Goal: Transaction & Acquisition: Purchase product/service

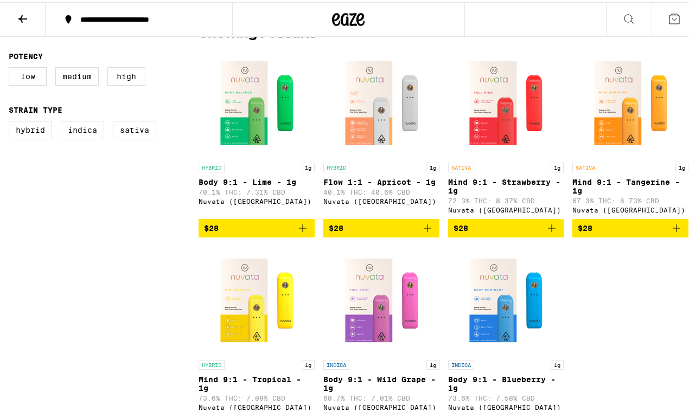
scroll to position [305, 0]
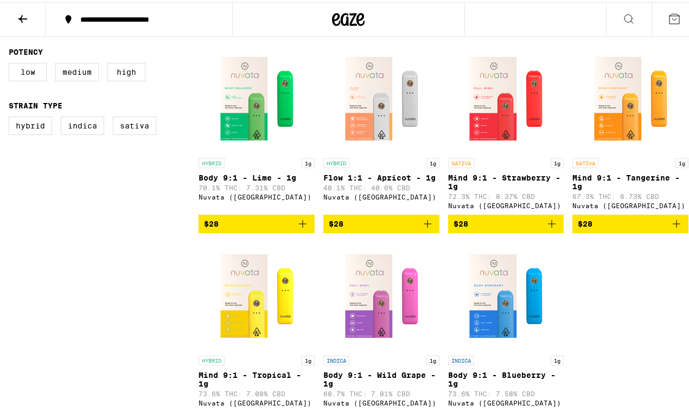
click at [160, 21] on div "**********" at bounding box center [144, 18] width 139 height 8
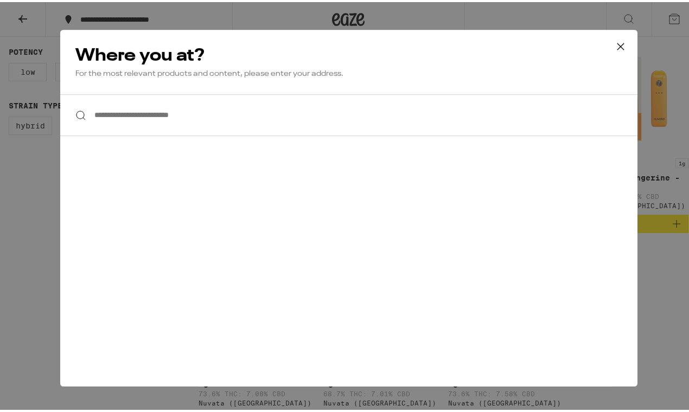
scroll to position [0, 0]
click at [131, 104] on input "**********" at bounding box center [348, 113] width 577 height 42
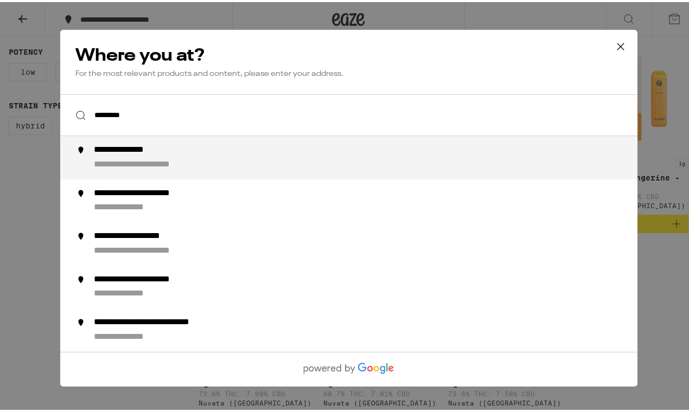
click at [184, 168] on div "**********" at bounding box center [157, 162] width 129 height 11
type input "**********"
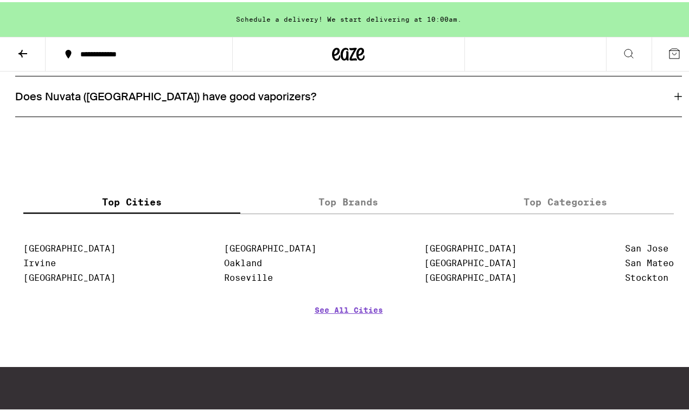
scroll to position [900, 0]
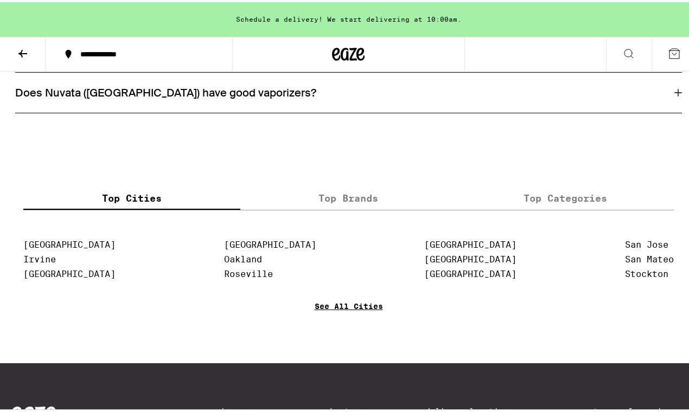
click at [339, 322] on link "See All Cities" at bounding box center [349, 320] width 68 height 40
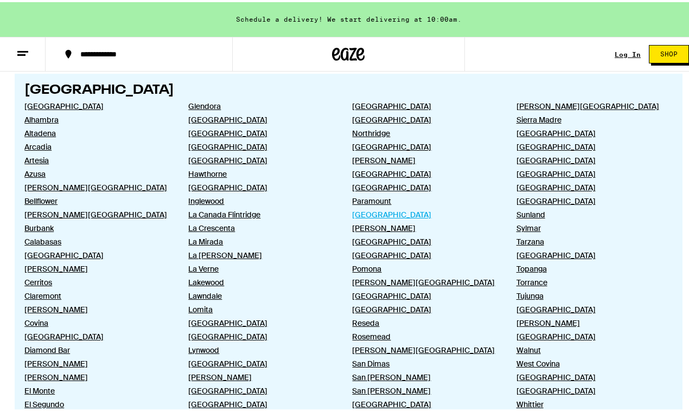
scroll to position [563, 0]
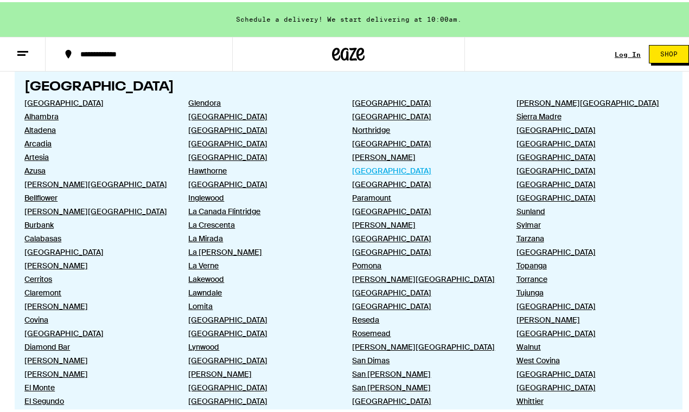
click at [412, 170] on link "Palos Verdes Peninsula" at bounding box center [425, 169] width 146 height 10
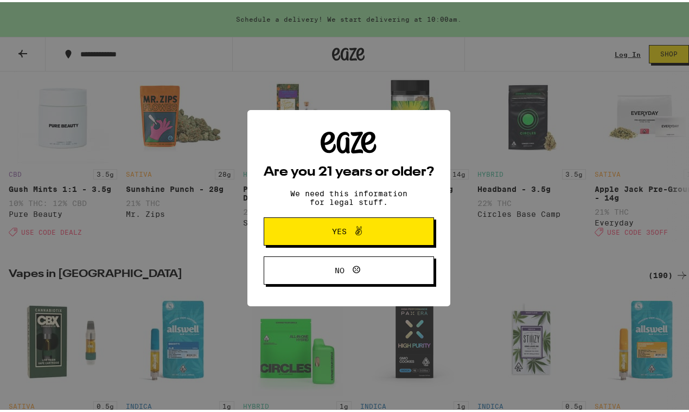
scroll to position [322, 0]
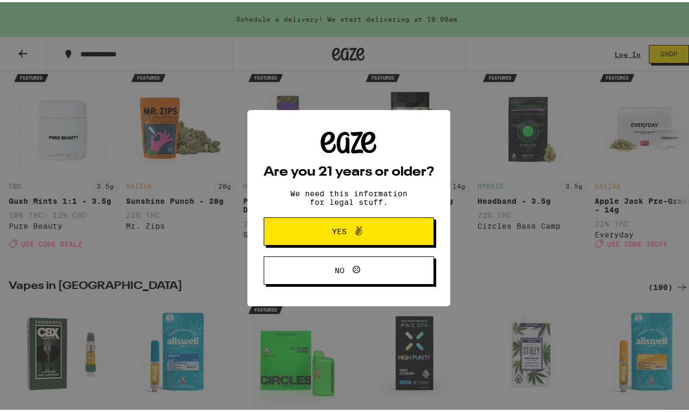
click at [352, 225] on icon at bounding box center [358, 228] width 13 height 13
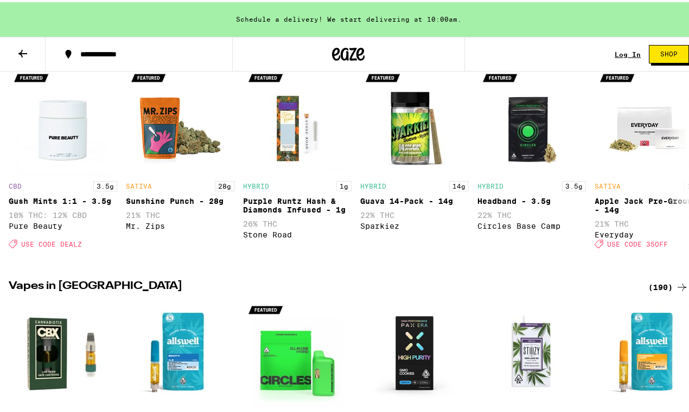
click at [413, 14] on div "Schedule a delivery! We start delivering at 10:00am." at bounding box center [348, 17] width 697 height 35
click at [620, 54] on link "Log In" at bounding box center [628, 52] width 26 height 7
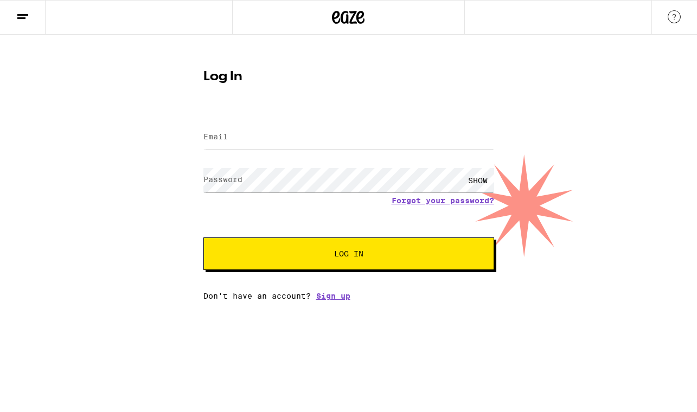
click at [19, 15] on line at bounding box center [22, 15] width 11 height 0
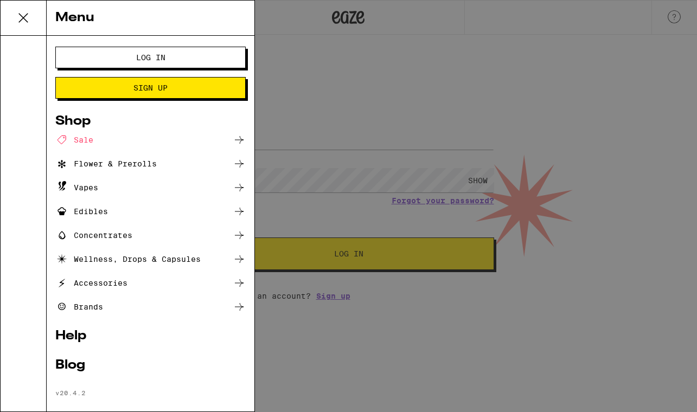
click at [78, 367] on div "Blog" at bounding box center [150, 365] width 190 height 13
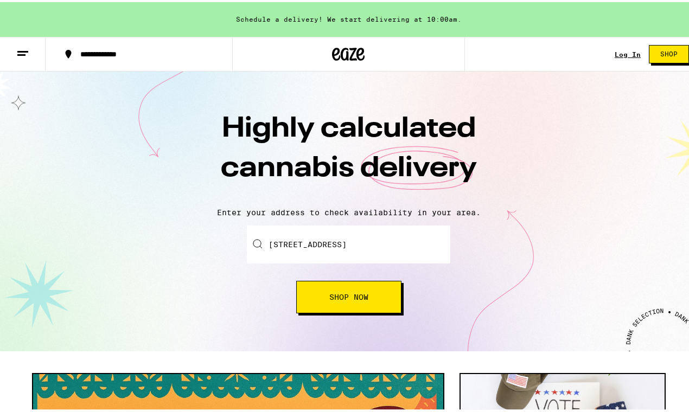
click at [26, 49] on line at bounding box center [22, 49] width 11 height 0
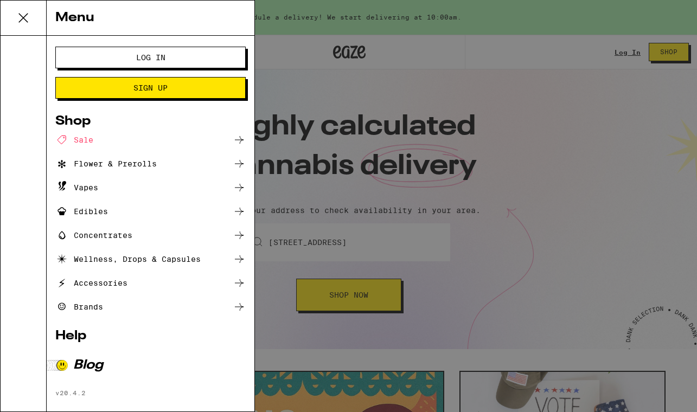
click at [84, 336] on link "Help" at bounding box center [150, 336] width 190 height 13
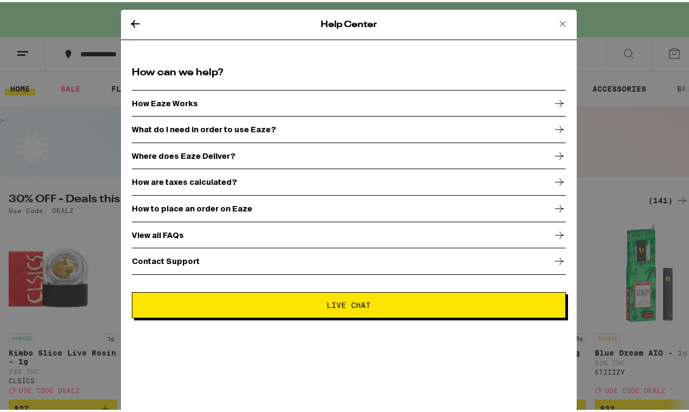
click at [553, 233] on icon at bounding box center [559, 233] width 13 height 13
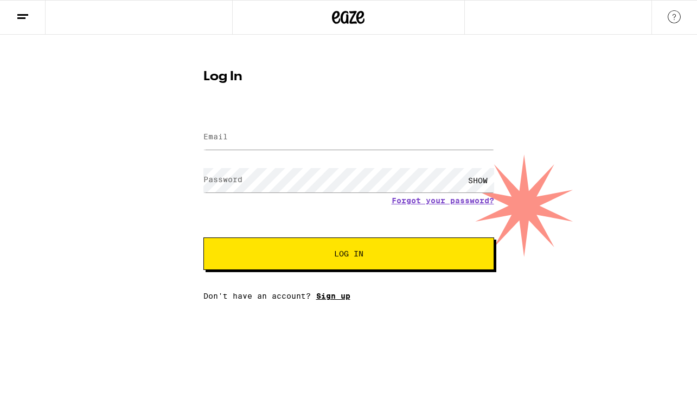
click at [342, 297] on link "Sign up" at bounding box center [333, 296] width 34 height 9
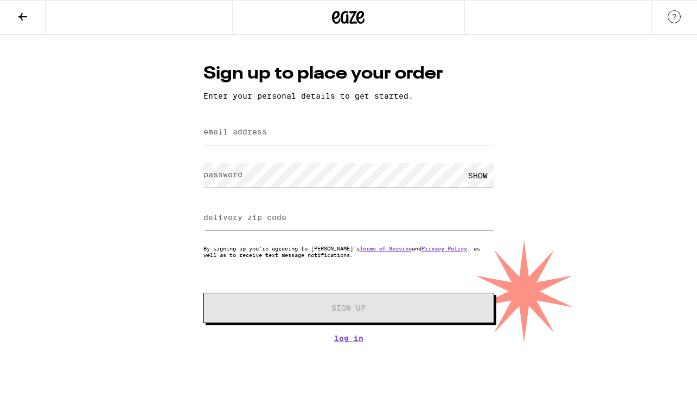
click at [260, 135] on label "email address" at bounding box center [234, 132] width 63 height 9
type input "azoomzoom5@yahoo.com"
click at [481, 175] on div "SHOW" at bounding box center [478, 175] width 33 height 24
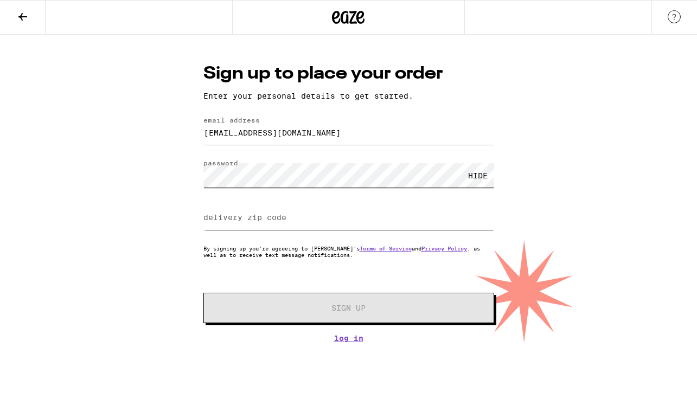
click at [191, 180] on div "Sign up to place your order Enter your personal details to get started. email a…" at bounding box center [348, 189] width 697 height 308
click at [278, 217] on label "delivery zip code" at bounding box center [244, 217] width 83 height 9
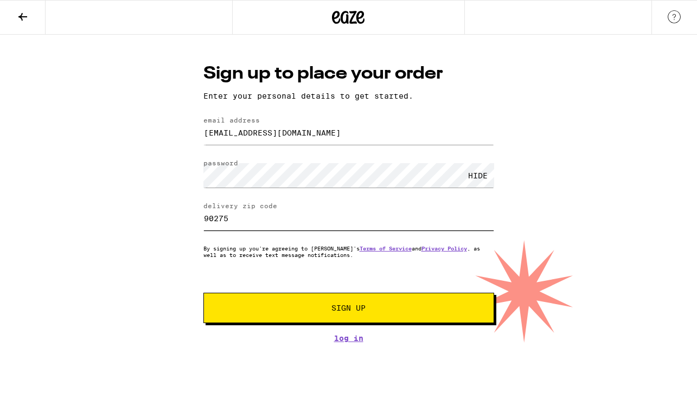
type input "90275"
click at [342, 312] on span "Sign Up" at bounding box center [349, 308] width 34 height 8
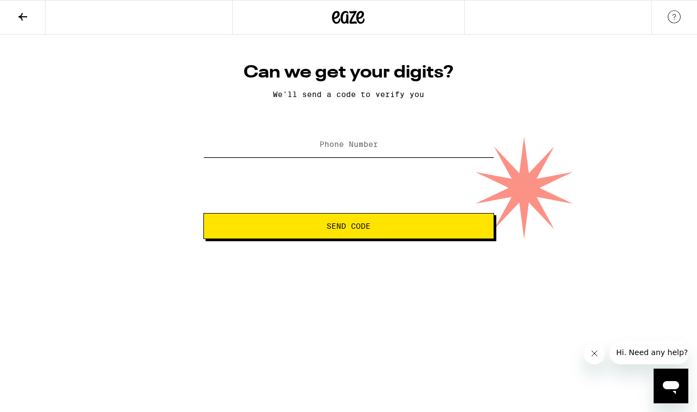
click at [320, 139] on input "Phone Number" at bounding box center [348, 145] width 291 height 24
type input "(310) 927-8311"
click at [366, 228] on span "Send Code" at bounding box center [349, 226] width 44 height 8
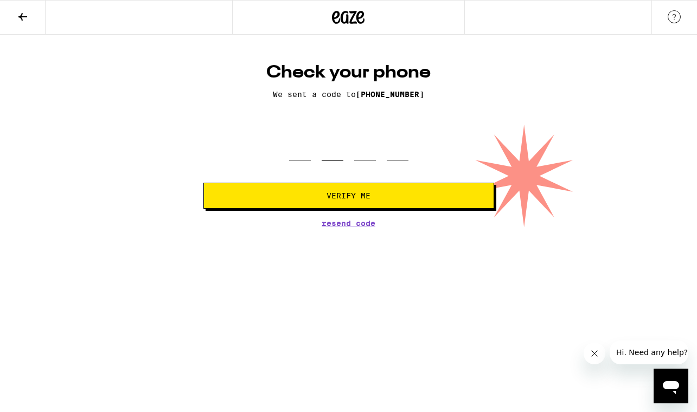
click at [339, 148] on input "tel" at bounding box center [333, 145] width 22 height 32
click at [295, 151] on input "tel" at bounding box center [300, 145] width 22 height 32
type input "6"
type input "9"
type input "3"
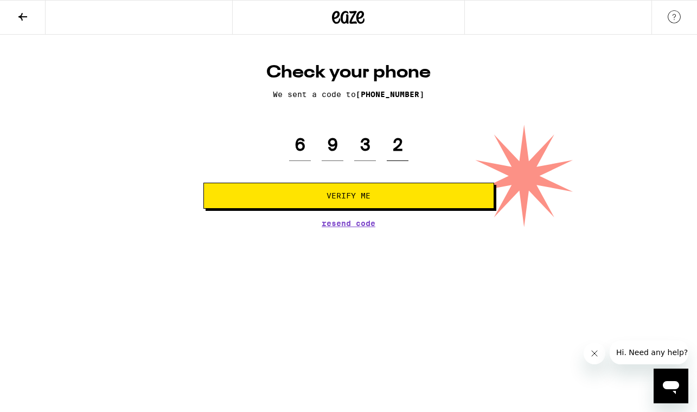
type input "2"
click at [359, 195] on span "Verify Me" at bounding box center [349, 196] width 44 height 8
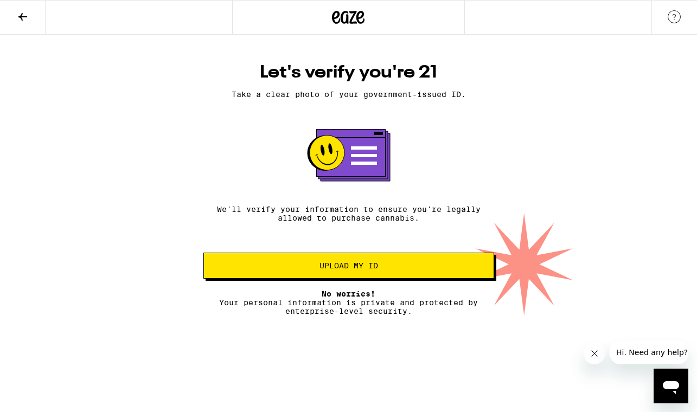
click at [332, 269] on span "Upload my ID" at bounding box center [349, 266] width 59 height 8
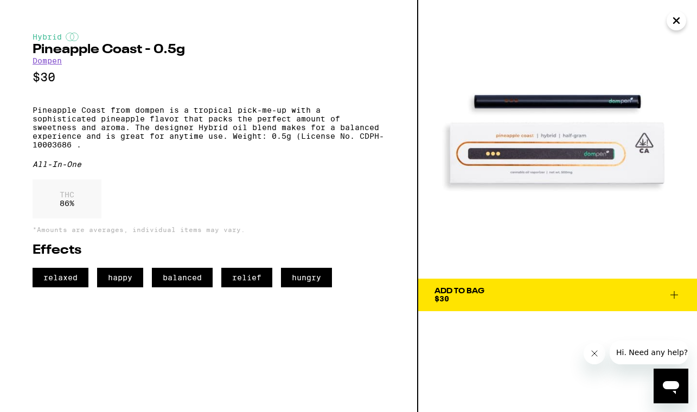
click at [598, 105] on img at bounding box center [557, 139] width 279 height 279
click at [474, 296] on div "Add To Bag $30" at bounding box center [460, 295] width 50 height 15
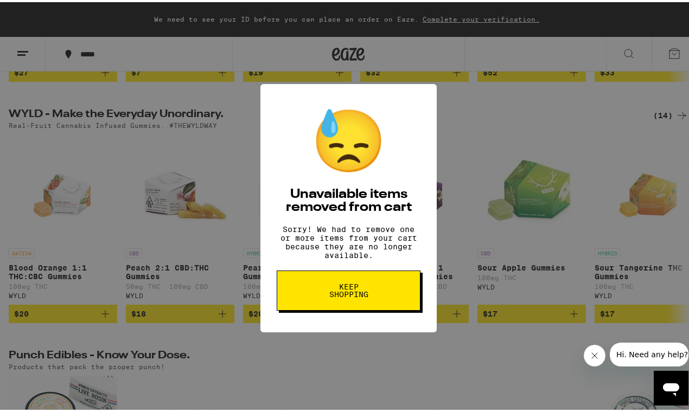
scroll to position [335, 0]
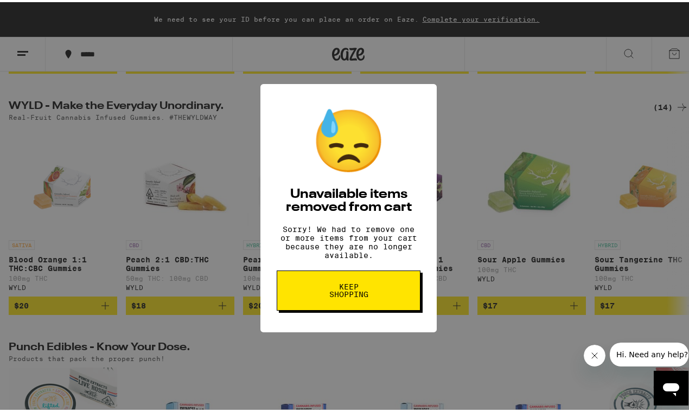
click at [369, 294] on span "Keep Shopping" at bounding box center [349, 288] width 56 height 15
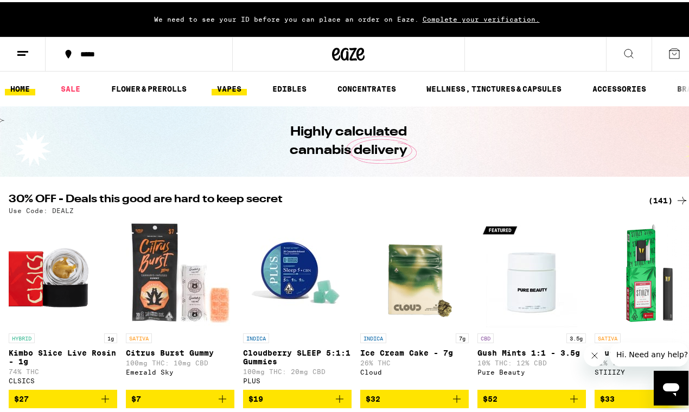
click at [232, 87] on link "VAPES" at bounding box center [229, 86] width 35 height 13
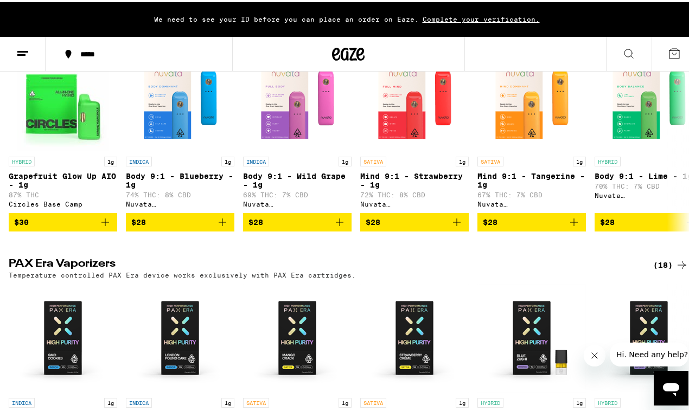
scroll to position [646, 0]
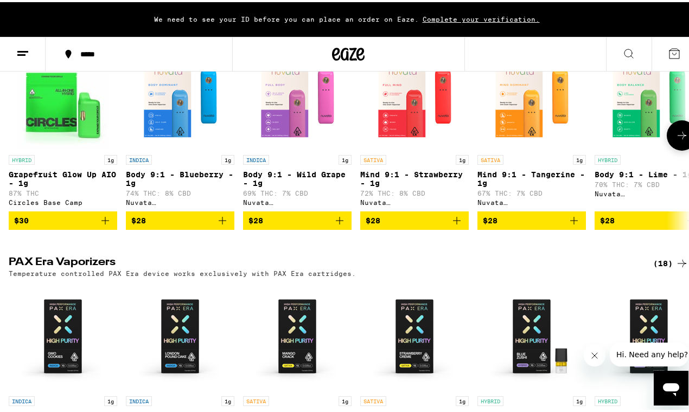
click at [456, 225] on icon "Add to bag" at bounding box center [456, 218] width 13 height 13
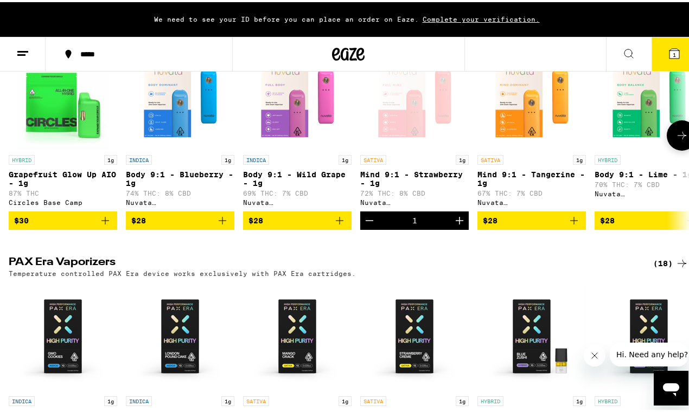
click at [627, 225] on span "$28" at bounding box center [649, 218] width 98 height 13
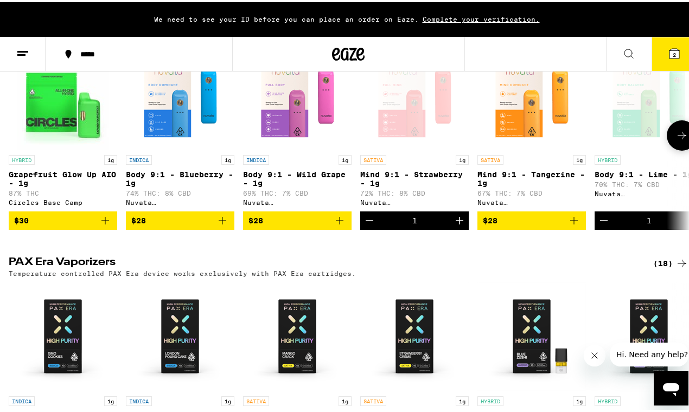
click at [333, 225] on span "$28" at bounding box center [297, 218] width 98 height 13
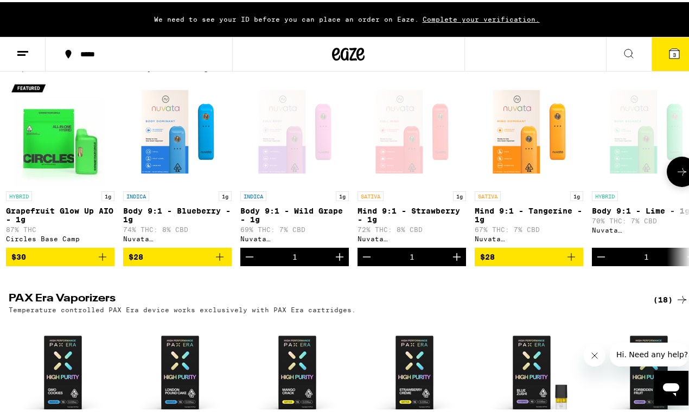
scroll to position [0, 0]
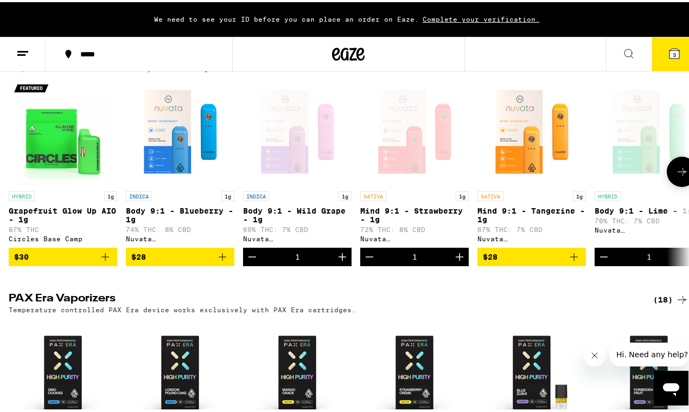
click at [177, 214] on div "INDICA 1g Body 9:1 - Blueberry - 1g 74% THC: 8% CBD Nuvata ([GEOGRAPHIC_DATA])" at bounding box center [180, 214] width 109 height 51
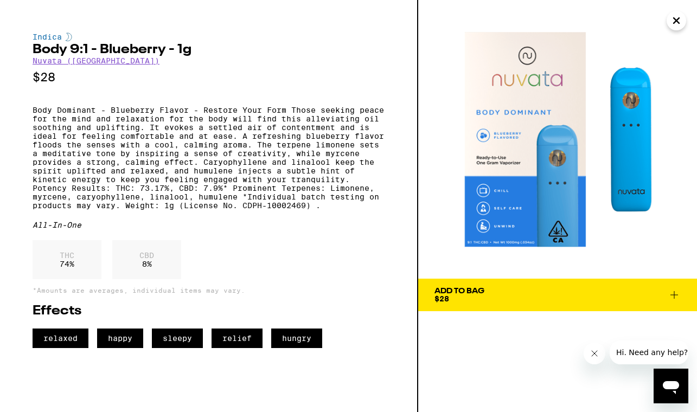
click at [677, 18] on icon "Close" at bounding box center [676, 20] width 13 height 16
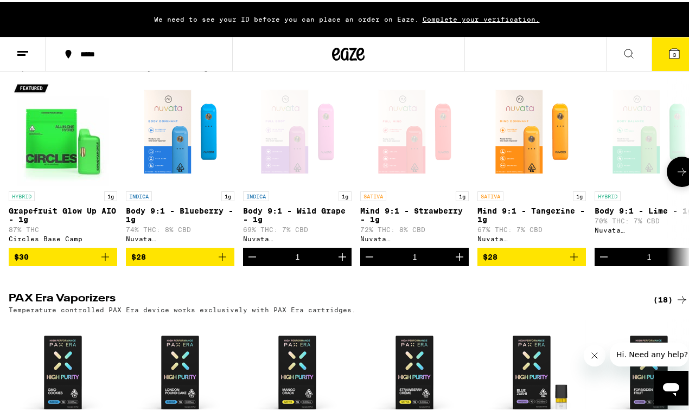
click at [286, 181] on div "Open page for Body 9:1 - Wild Grape - 1g from Nuvata (CA)" at bounding box center [297, 129] width 109 height 109
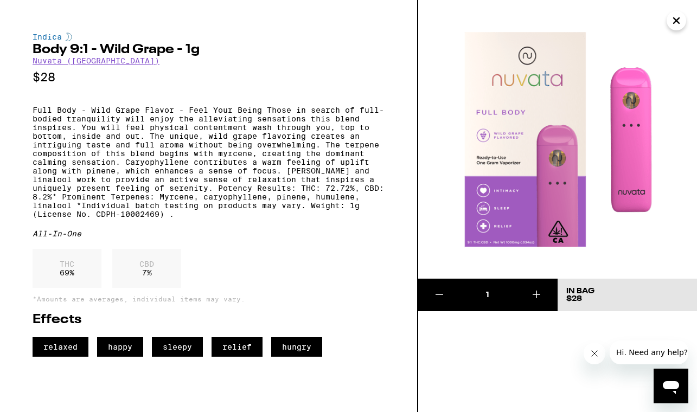
click at [680, 22] on icon "Close" at bounding box center [676, 20] width 13 height 16
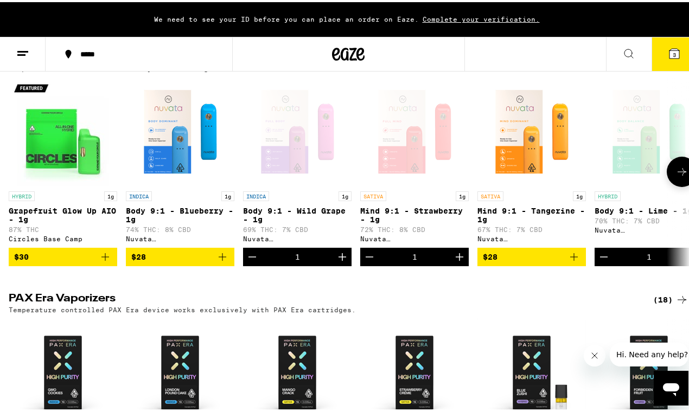
click at [411, 174] on div "Open page for Mind 9:1 - Strawberry - 1g from Nuvata (CA)" at bounding box center [414, 129] width 109 height 109
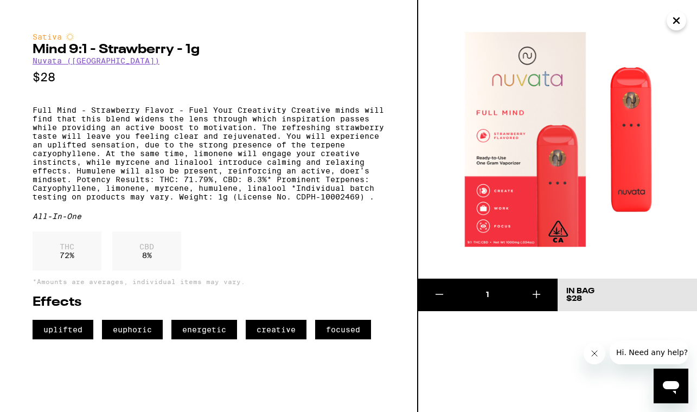
click at [673, 21] on icon "Close" at bounding box center [676, 20] width 13 height 16
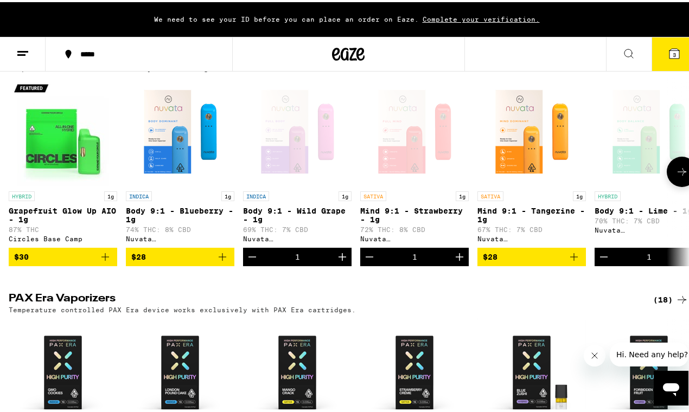
click at [506, 199] on div "SATIVA 1g" at bounding box center [531, 194] width 109 height 10
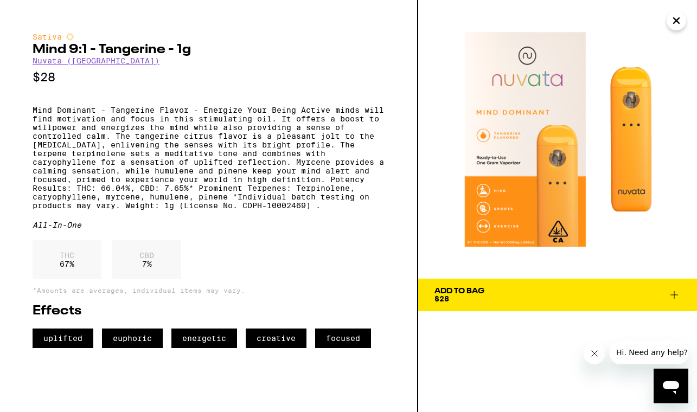
click at [677, 22] on icon "Close" at bounding box center [676, 20] width 13 height 16
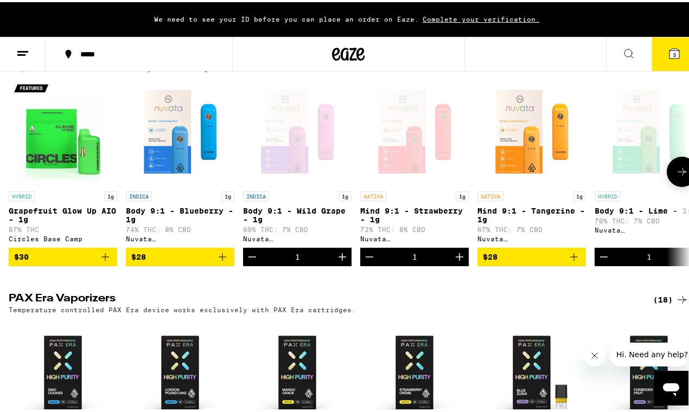
click at [640, 165] on div "Open page for Body 9:1 - Lime - 1g from Nuvata (CA)" at bounding box center [649, 129] width 109 height 109
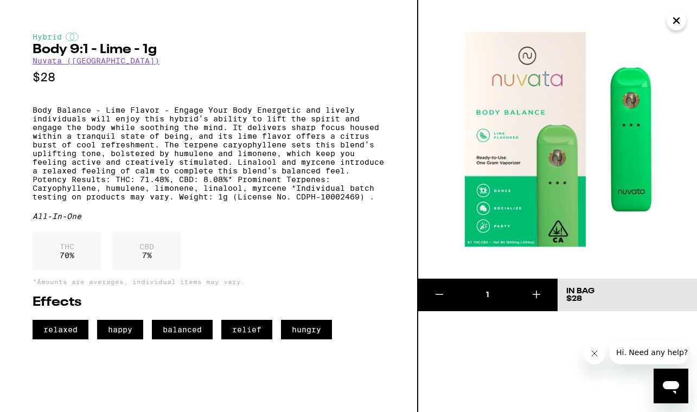
click at [667, 23] on button "Close" at bounding box center [677, 21] width 20 height 20
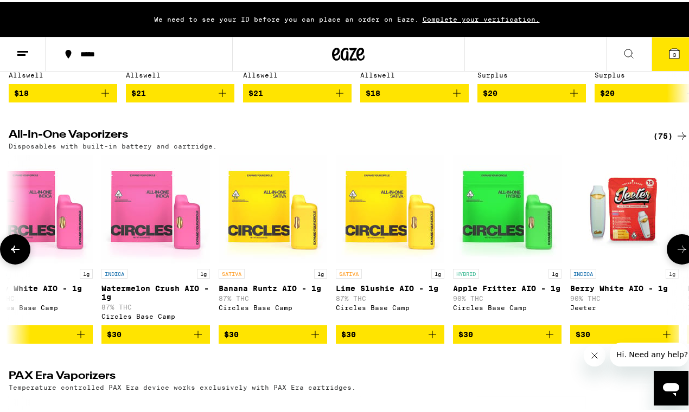
scroll to position [0, 2856]
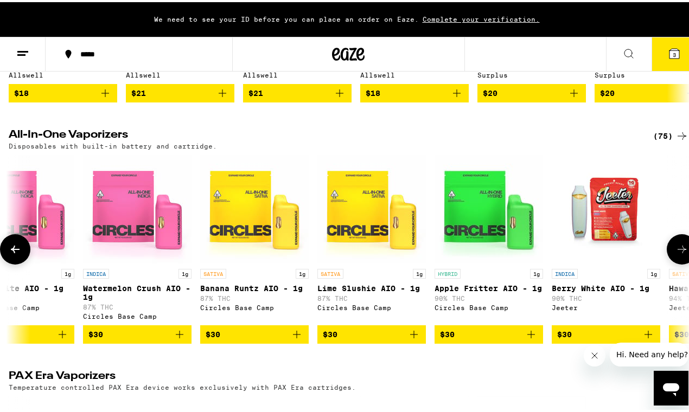
click at [477, 262] on img "Open page for Apple Fritter AIO - 1g from Circles Base Camp" at bounding box center [489, 207] width 109 height 109
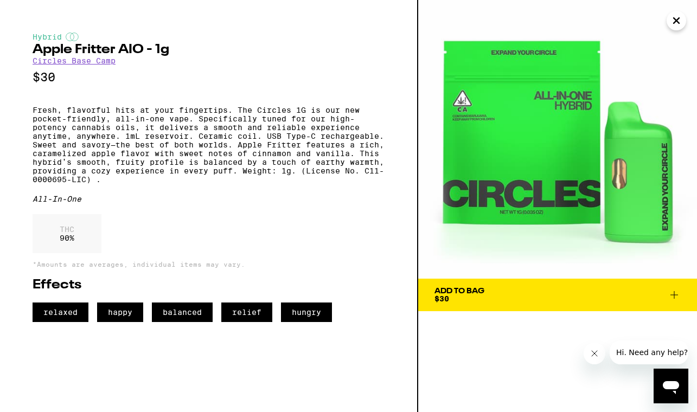
click at [501, 297] on span "Add To Bag $30" at bounding box center [558, 295] width 246 height 15
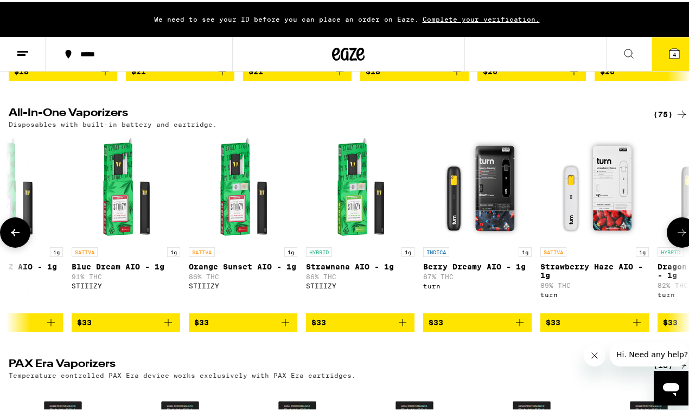
scroll to position [0, 4871]
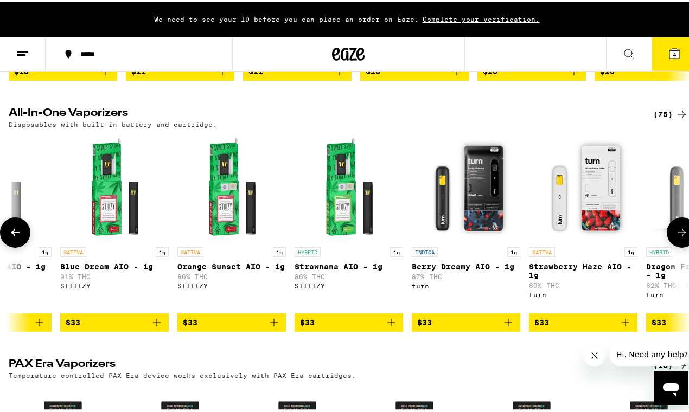
click at [117, 222] on img "Open page for Blue Dream AIO - 1g from STIIIZY" at bounding box center [114, 185] width 109 height 109
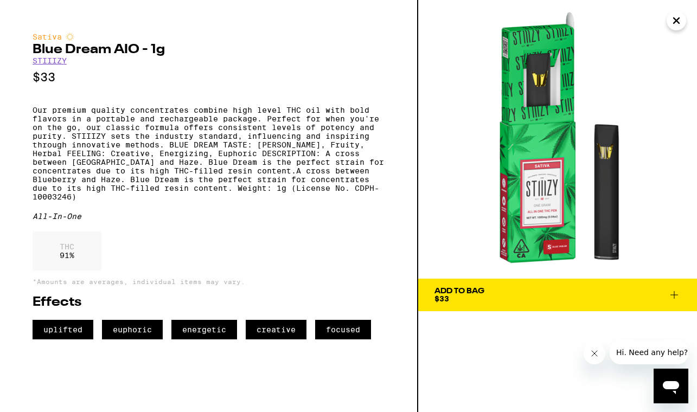
click at [502, 295] on span "Add To Bag $33" at bounding box center [558, 295] width 246 height 15
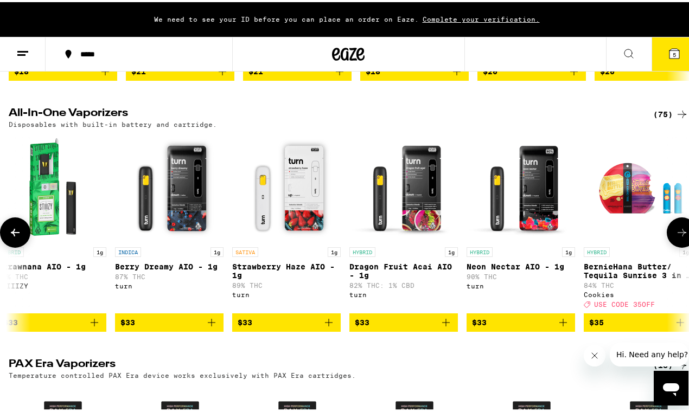
scroll to position [0, 5102]
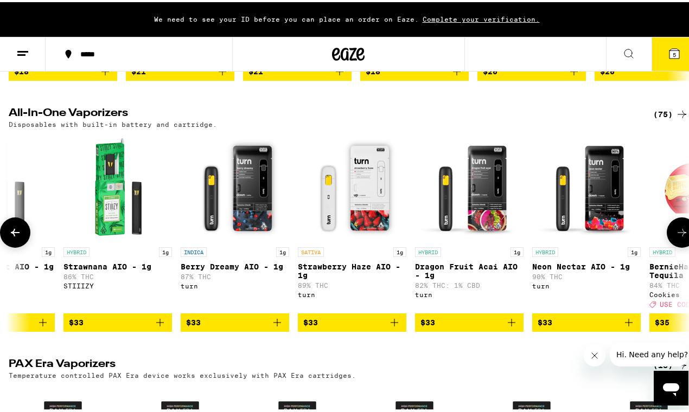
click at [359, 240] on img "Open page for Strawberry Haze AIO - 1g from turn" at bounding box center [352, 185] width 109 height 109
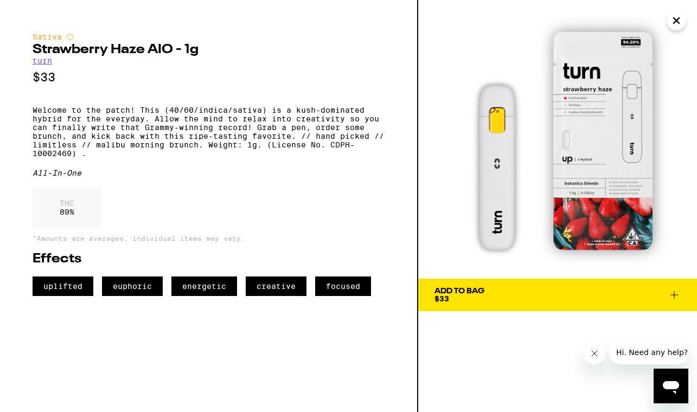
click at [672, 22] on icon "Close" at bounding box center [676, 20] width 13 height 16
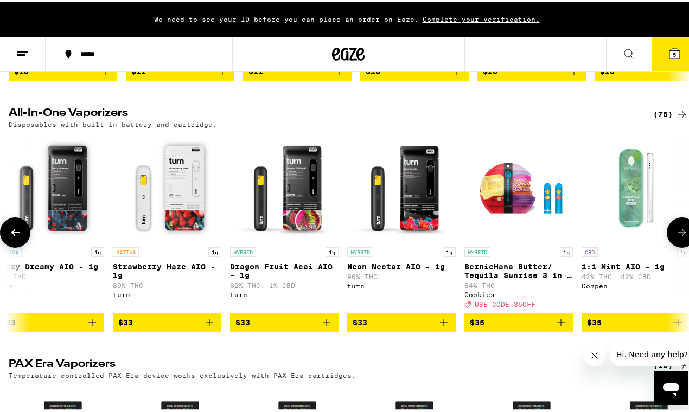
scroll to position [0, 5287]
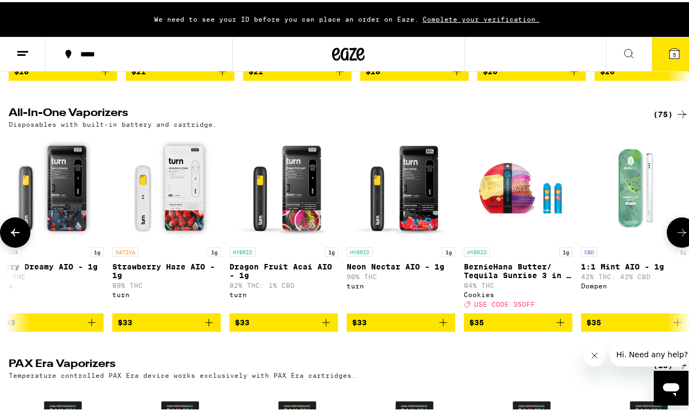
click at [151, 327] on span "$33" at bounding box center [167, 320] width 98 height 13
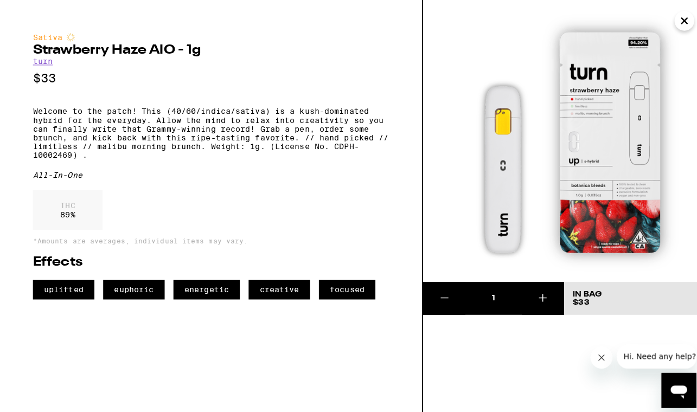
scroll to position [551, 0]
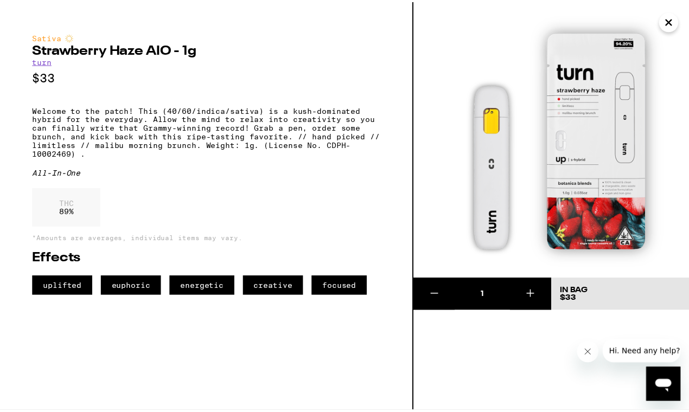
scroll to position [554, 0]
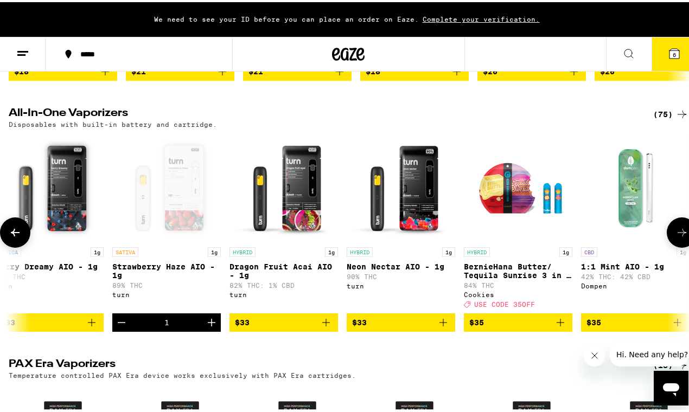
click at [280, 255] on div "HYBRID 1g" at bounding box center [284, 250] width 109 height 10
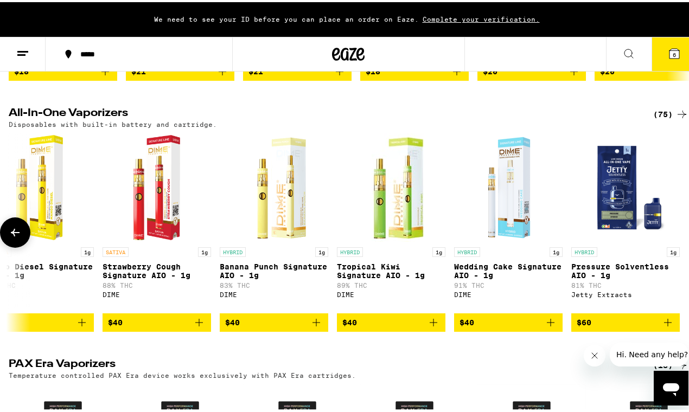
scroll to position [0, 8118]
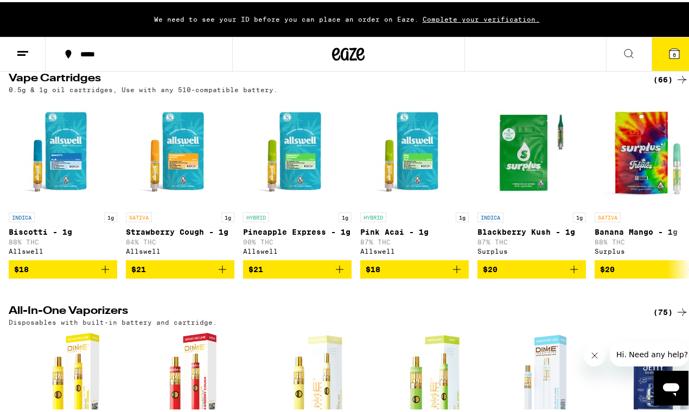
scroll to position [347, 0]
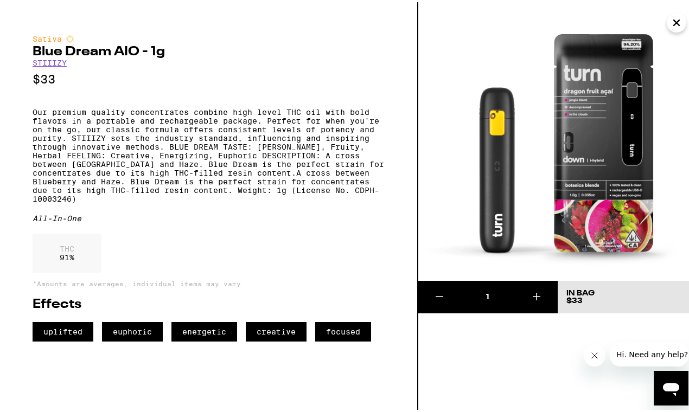
scroll to position [554, 0]
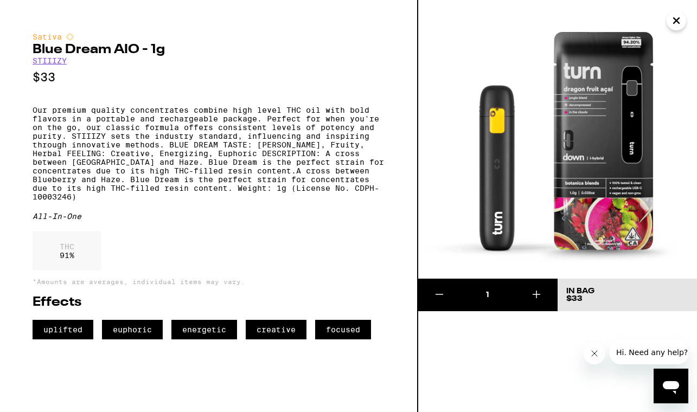
click at [676, 22] on icon "Close" at bounding box center [676, 20] width 5 height 5
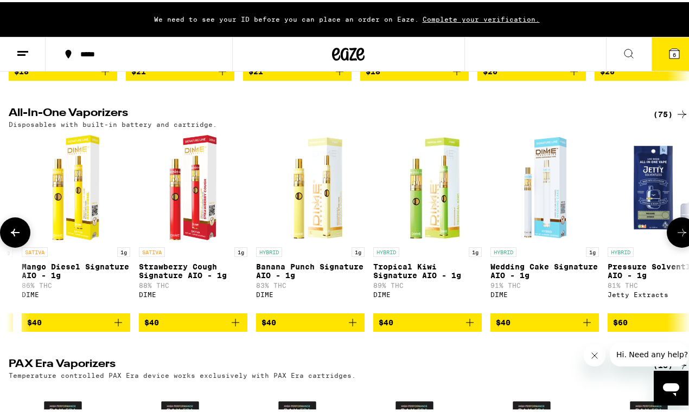
click at [676, 237] on icon at bounding box center [682, 230] width 13 height 13
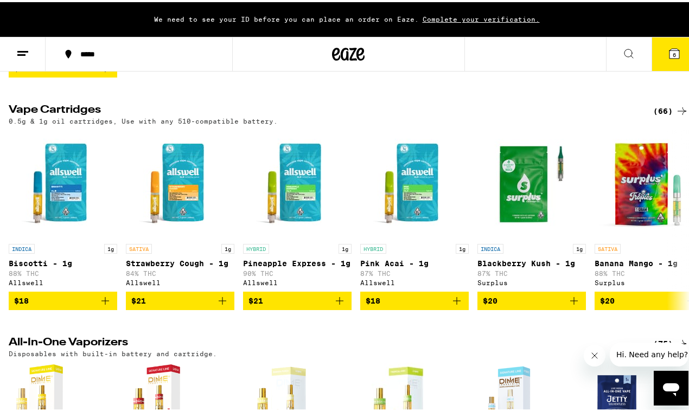
scroll to position [275, 0]
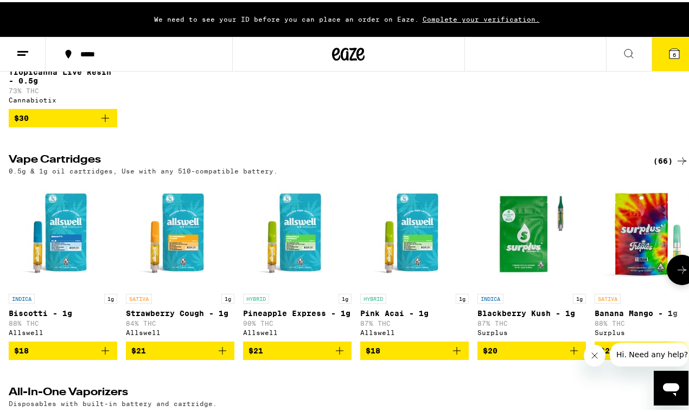
click at [676, 275] on icon at bounding box center [682, 268] width 13 height 13
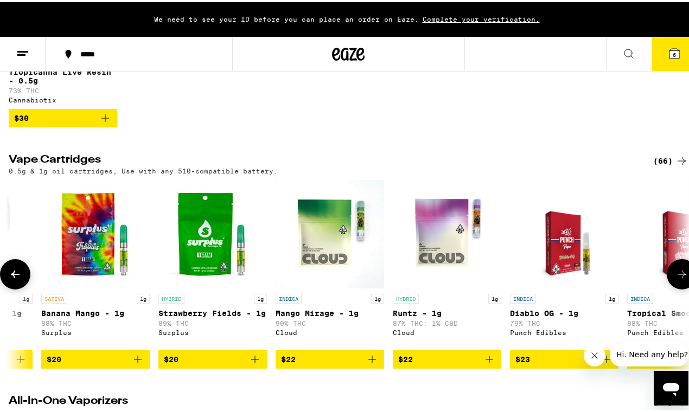
click at [676, 278] on icon at bounding box center [682, 272] width 13 height 13
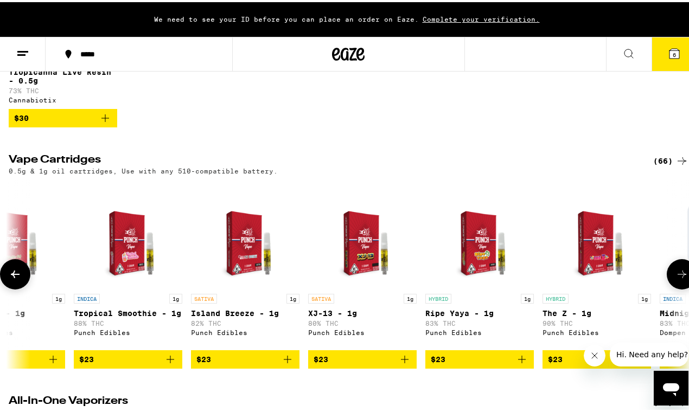
click at [676, 279] on icon at bounding box center [682, 272] width 13 height 13
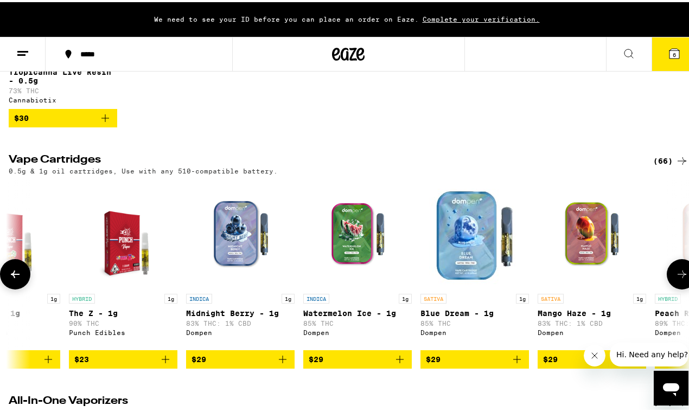
scroll to position [0, 1660]
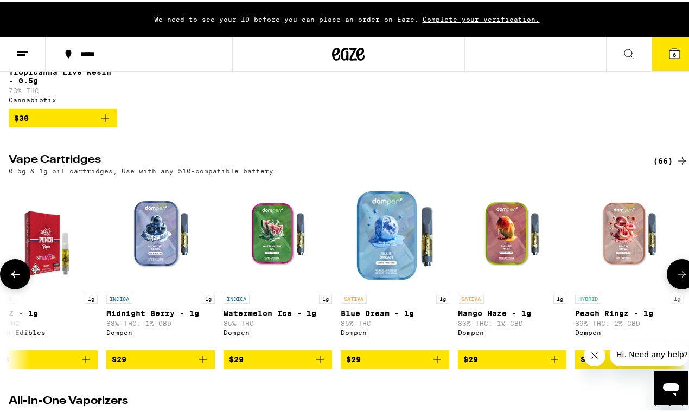
click at [676, 279] on icon at bounding box center [682, 272] width 13 height 13
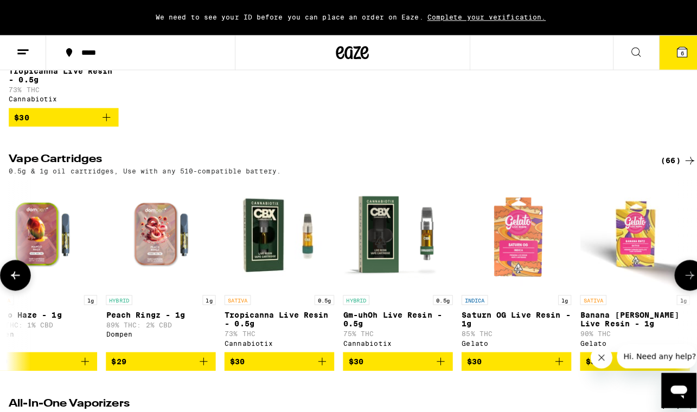
scroll to position [0, 2214]
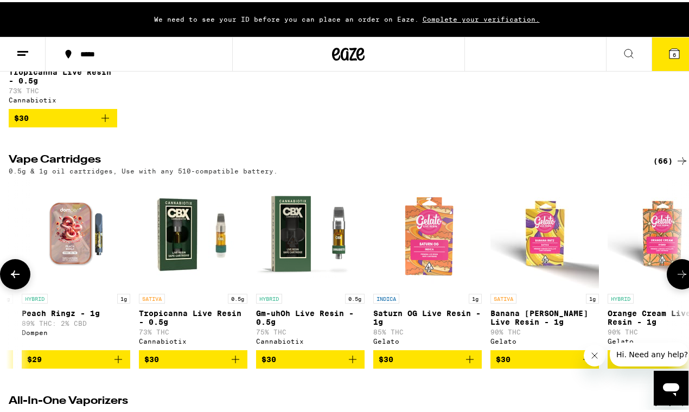
click at [71, 260] on img "Open page for Peach Ringz - 1g from Dompen" at bounding box center [76, 232] width 109 height 109
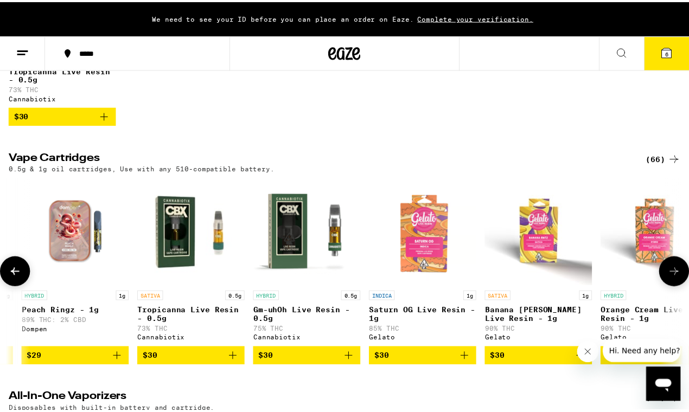
scroll to position [0, 8110]
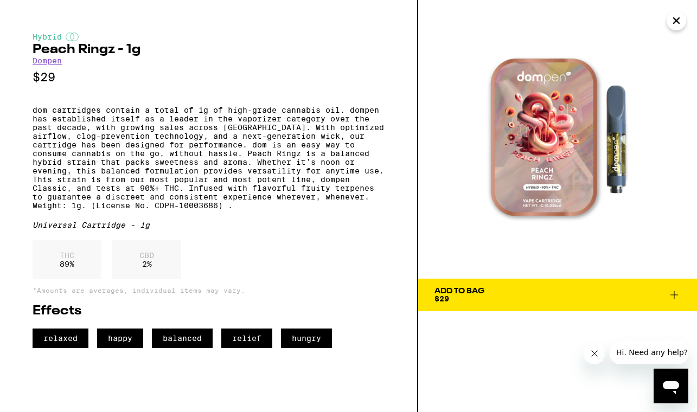
click at [491, 294] on span "Add To Bag $29" at bounding box center [558, 295] width 246 height 15
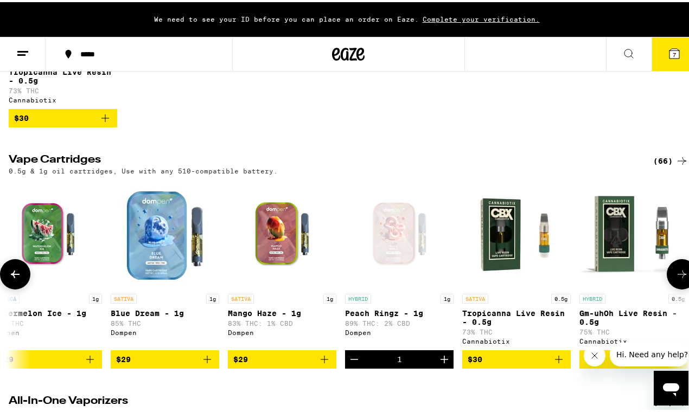
scroll to position [0, 1888]
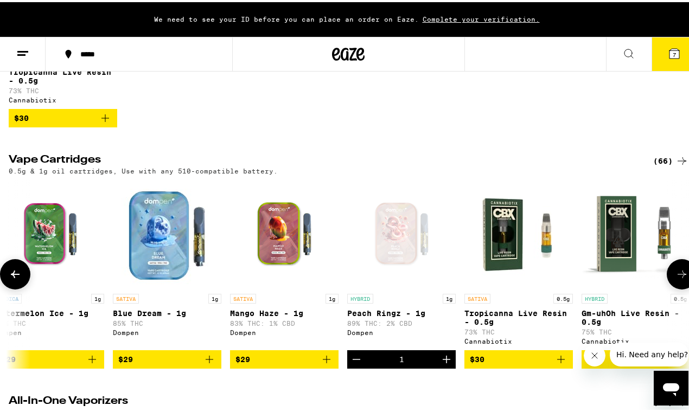
click at [161, 248] on img "Open page for Blue Dream - 1g from Dompen" at bounding box center [167, 232] width 109 height 109
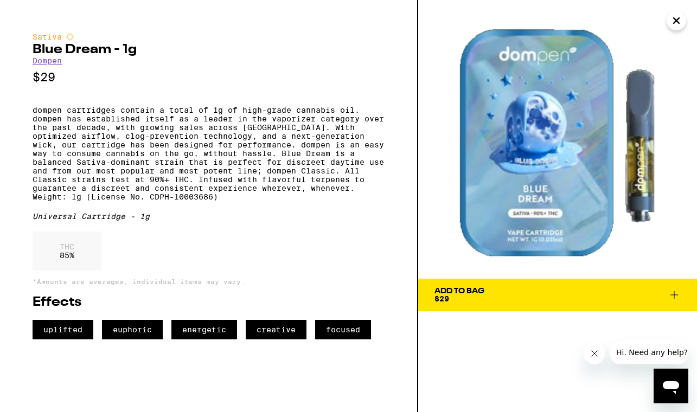
click at [473, 299] on div "Add To Bag $29" at bounding box center [460, 295] width 50 height 15
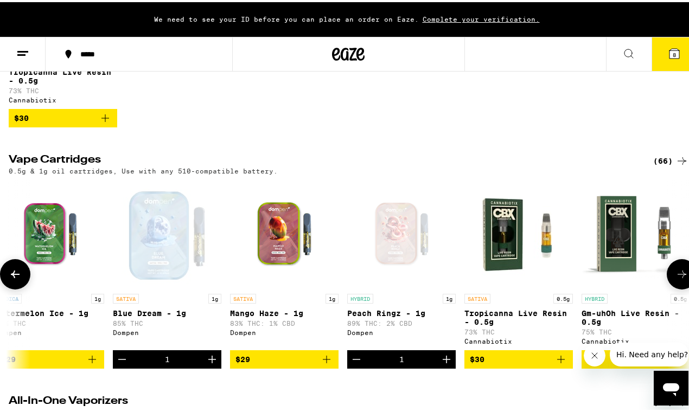
click at [361, 364] on icon "Decrement" at bounding box center [356, 357] width 13 height 13
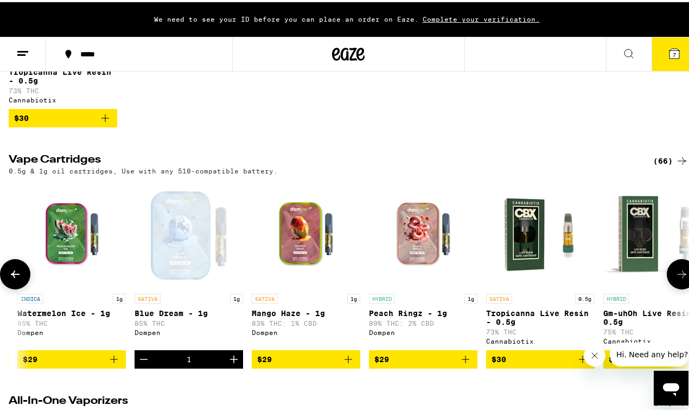
scroll to position [0, 1840]
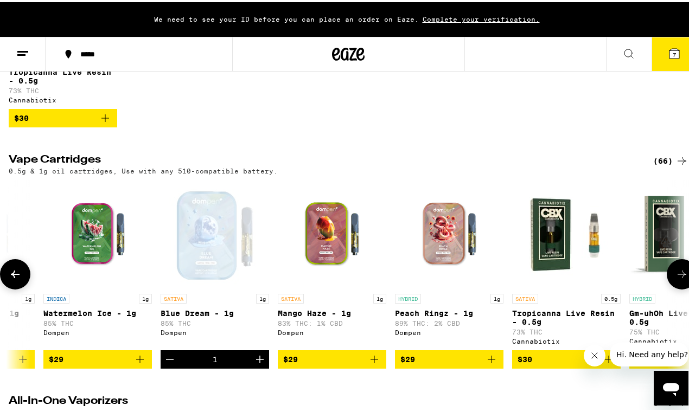
click at [97, 257] on img "Open page for Watermelon Ice - 1g from Dompen" at bounding box center [97, 232] width 109 height 109
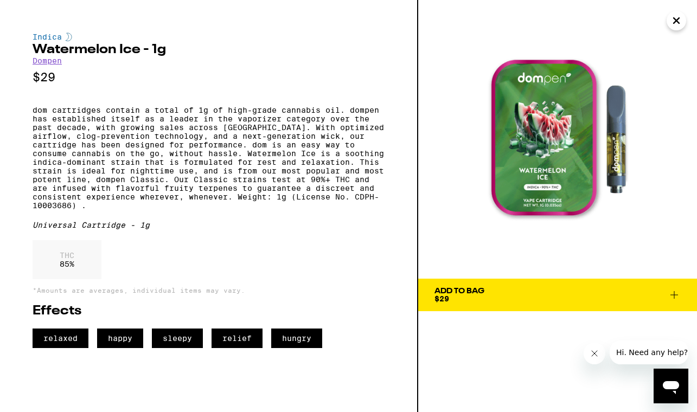
click at [674, 18] on icon "Close" at bounding box center [676, 20] width 5 height 5
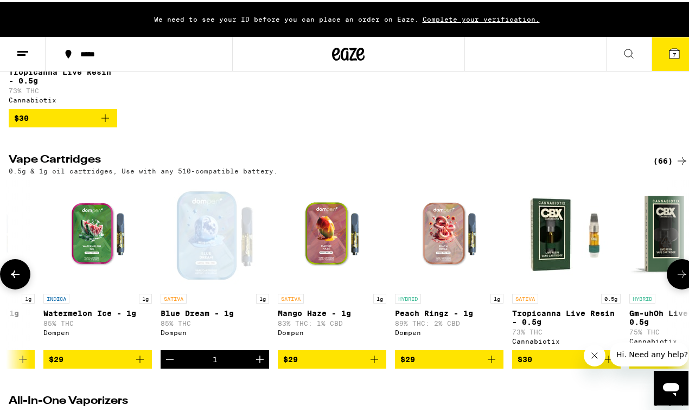
click at [19, 279] on icon at bounding box center [15, 272] width 13 height 13
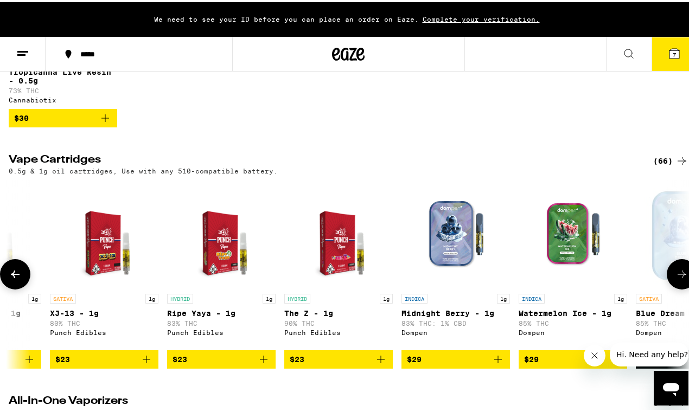
scroll to position [0, 1287]
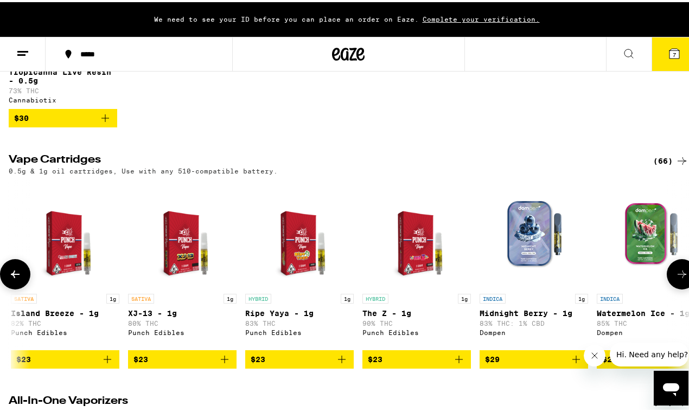
click at [523, 276] on img "Open page for Midnight Berry - 1g from Dompen" at bounding box center [534, 232] width 109 height 109
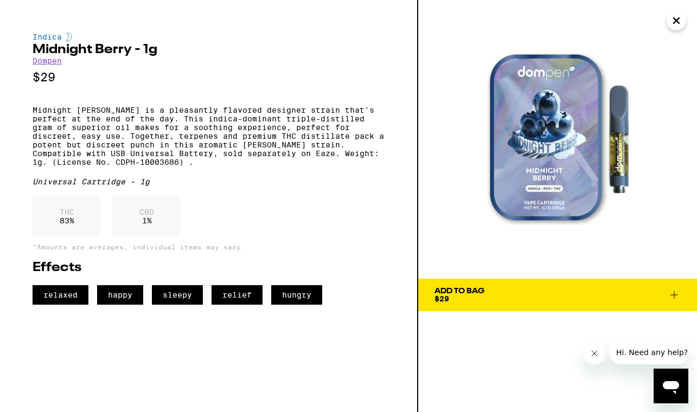
click at [678, 21] on icon "Close" at bounding box center [676, 20] width 5 height 5
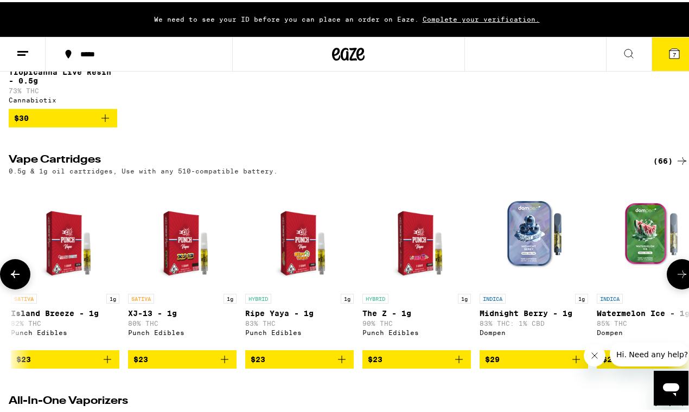
click at [506, 364] on span "$29" at bounding box center [534, 357] width 98 height 13
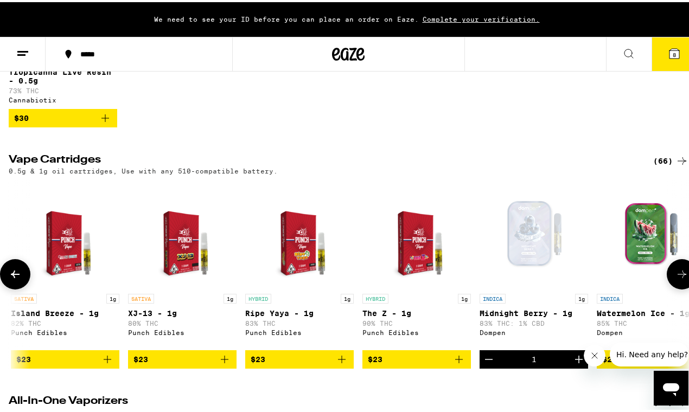
click at [19, 278] on icon at bounding box center [15, 272] width 13 height 13
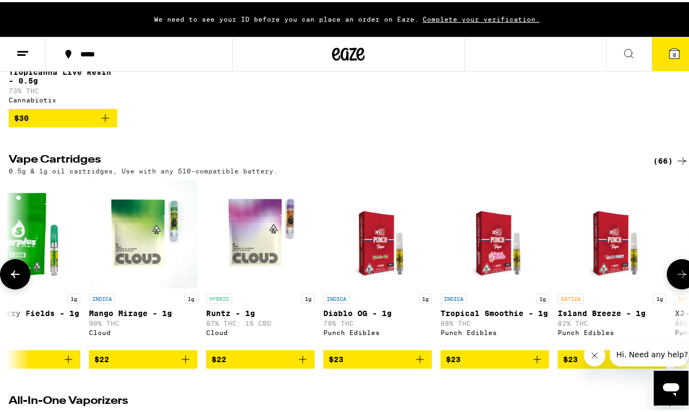
scroll to position [0, 734]
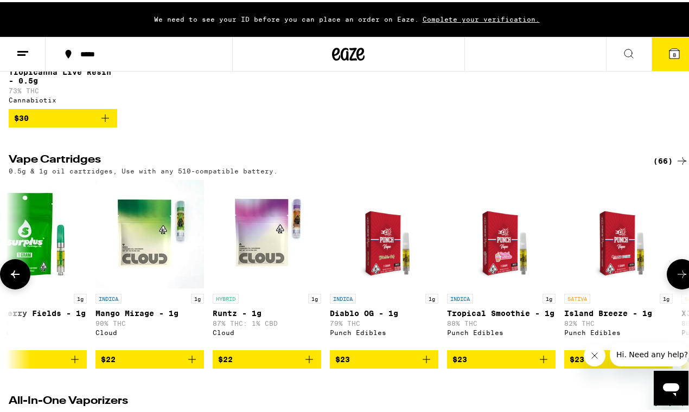
click at [19, 279] on icon at bounding box center [15, 272] width 13 height 13
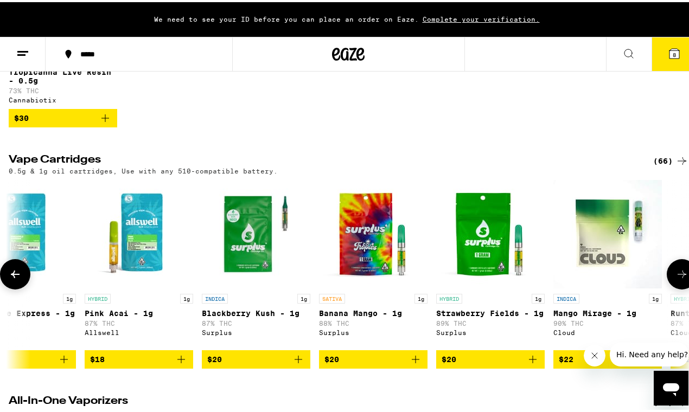
scroll to position [0, 180]
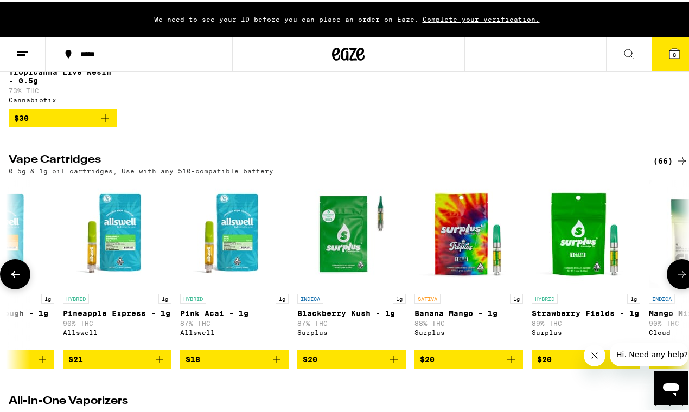
click at [677, 279] on icon at bounding box center [682, 272] width 13 height 13
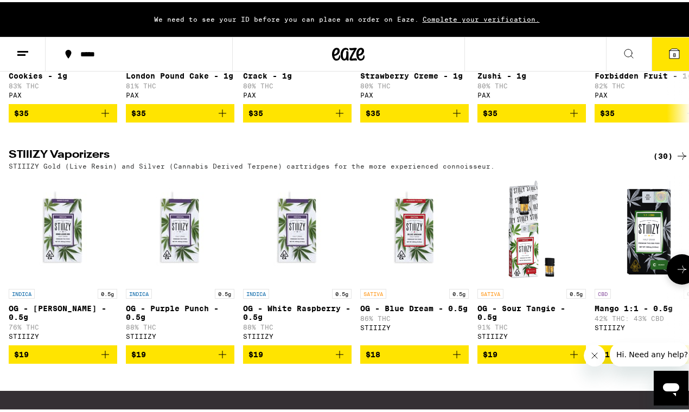
scroll to position [1017, 0]
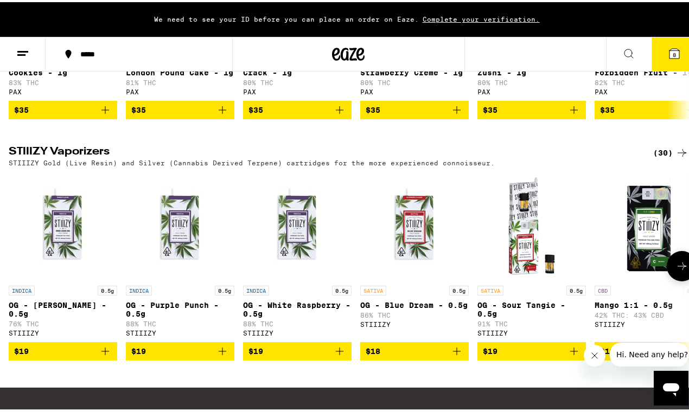
click at [676, 271] on icon at bounding box center [682, 264] width 13 height 13
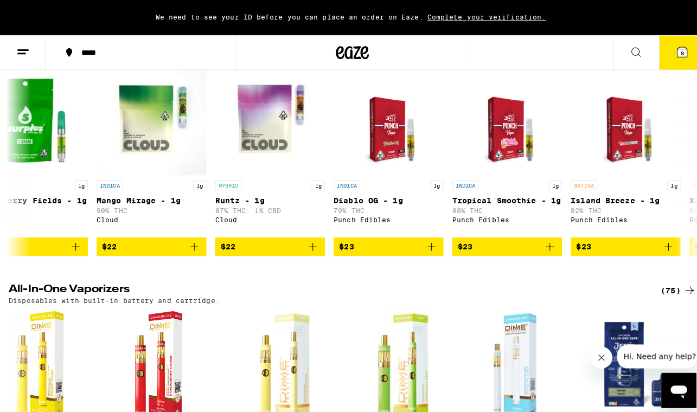
scroll to position [385, 0]
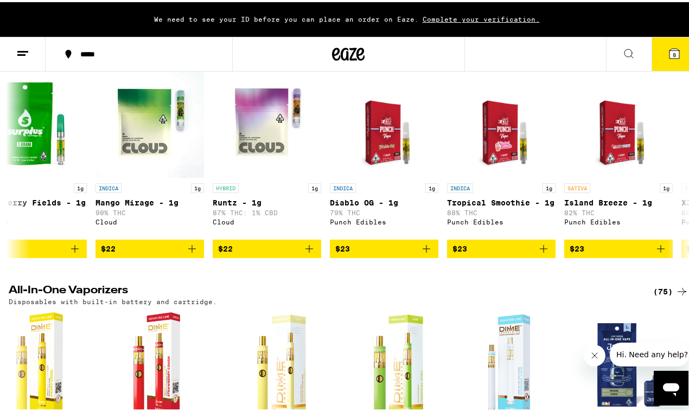
click at [670, 47] on icon at bounding box center [675, 52] width 10 height 10
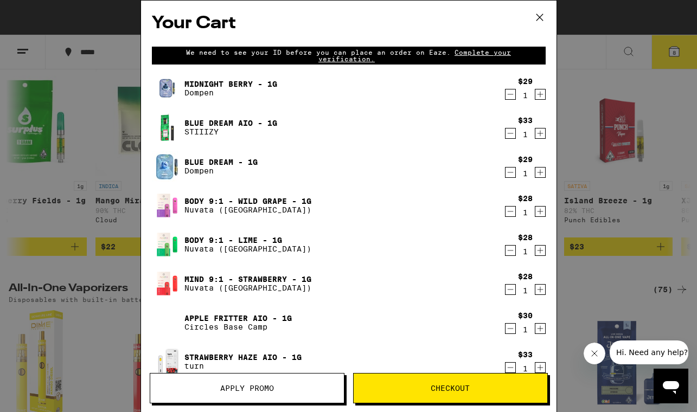
click at [506, 96] on icon "Decrement" at bounding box center [511, 94] width 10 height 13
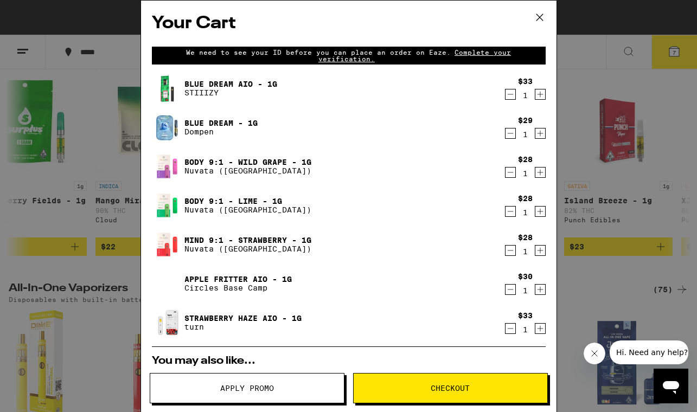
click at [506, 133] on icon "Decrement" at bounding box center [511, 133] width 10 height 13
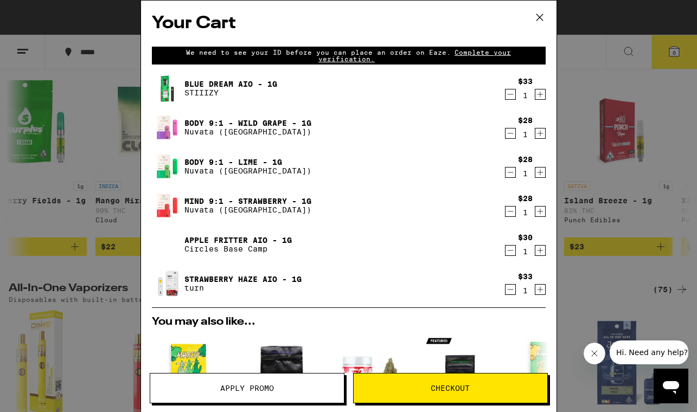
click at [506, 135] on icon "Decrement" at bounding box center [511, 133] width 10 height 13
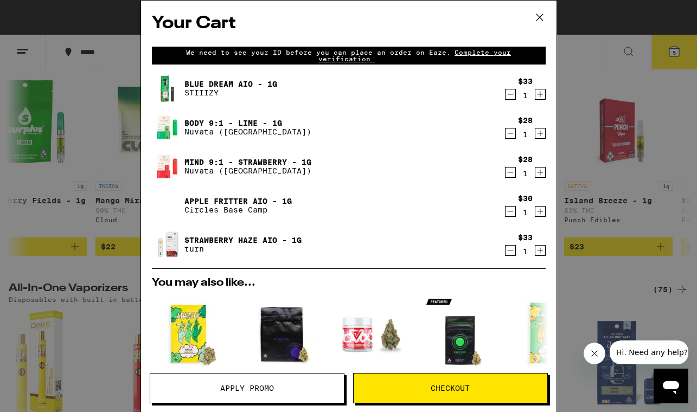
click at [227, 83] on link "Blue Dream AIO - 1g" at bounding box center [230, 84] width 93 height 9
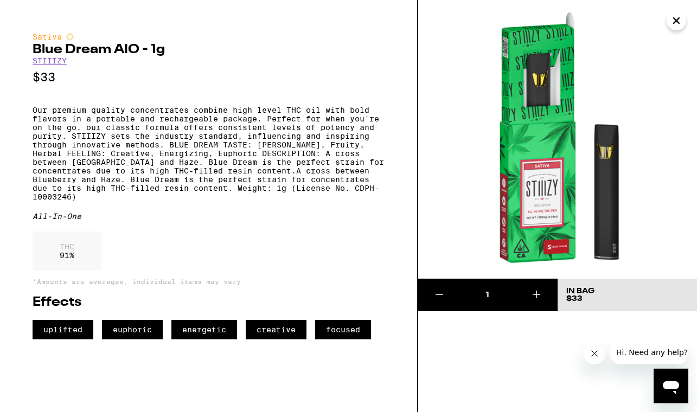
click at [678, 23] on icon "Close" at bounding box center [676, 20] width 5 height 5
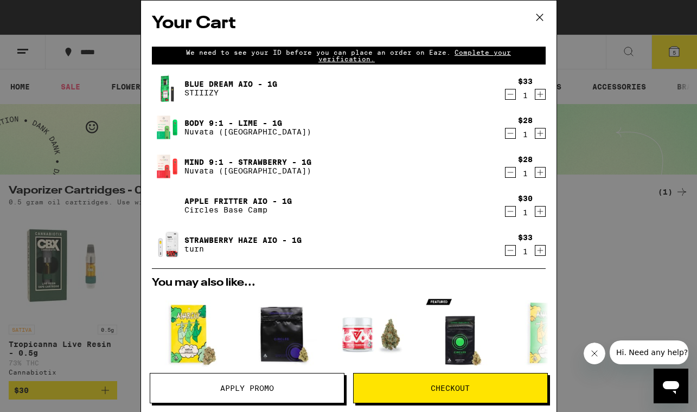
click at [230, 123] on link "Body 9:1 - Lime - 1g" at bounding box center [247, 123] width 127 height 9
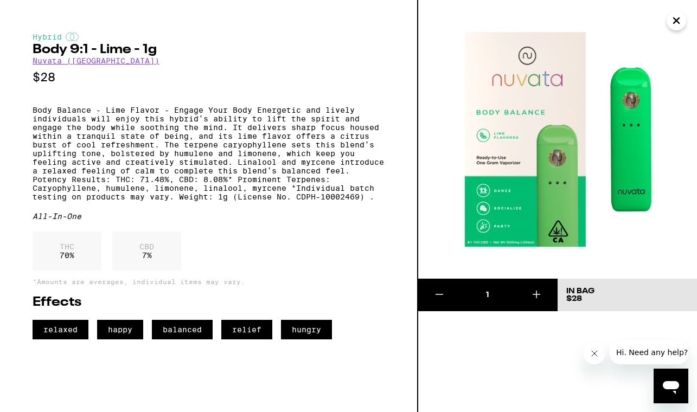
click at [678, 22] on icon "Close" at bounding box center [676, 20] width 5 height 5
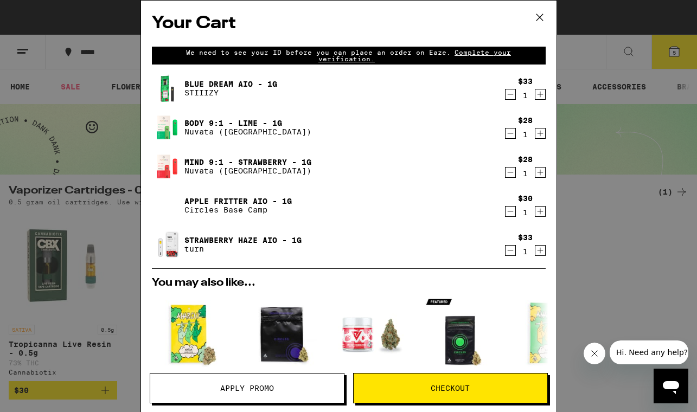
click at [537, 23] on icon at bounding box center [540, 17] width 16 height 16
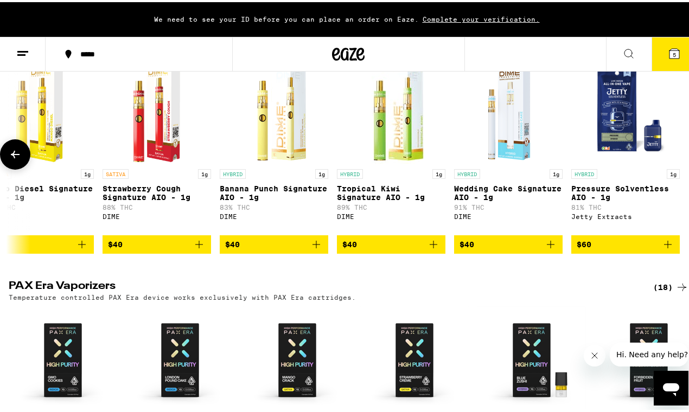
scroll to position [645, 0]
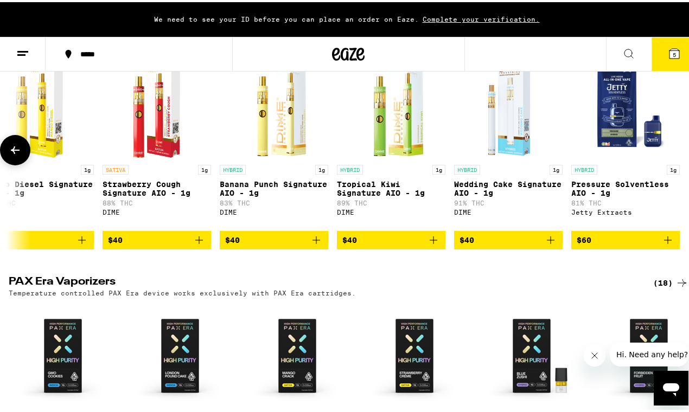
click at [12, 152] on icon at bounding box center [15, 148] width 9 height 8
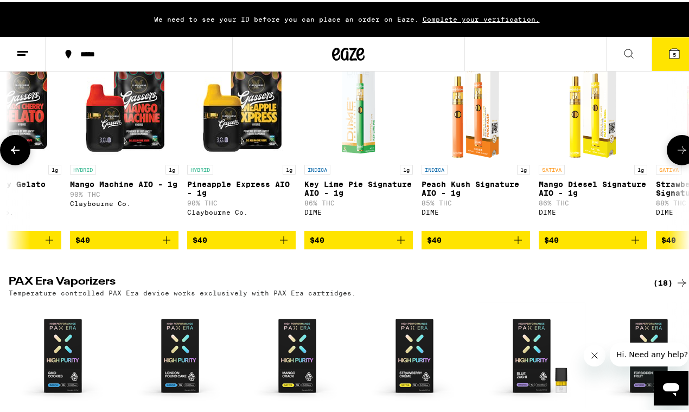
click at [13, 152] on icon at bounding box center [15, 148] width 9 height 8
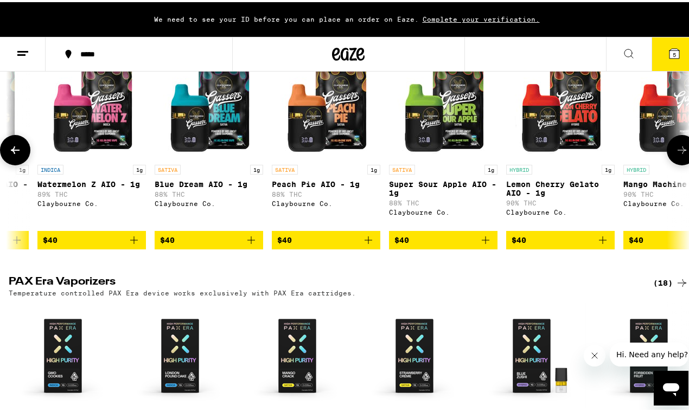
click at [16, 155] on icon at bounding box center [15, 148] width 13 height 13
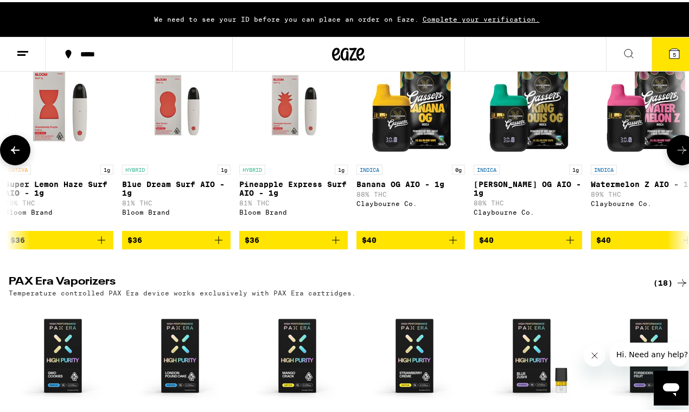
click at [16, 155] on icon at bounding box center [15, 148] width 13 height 13
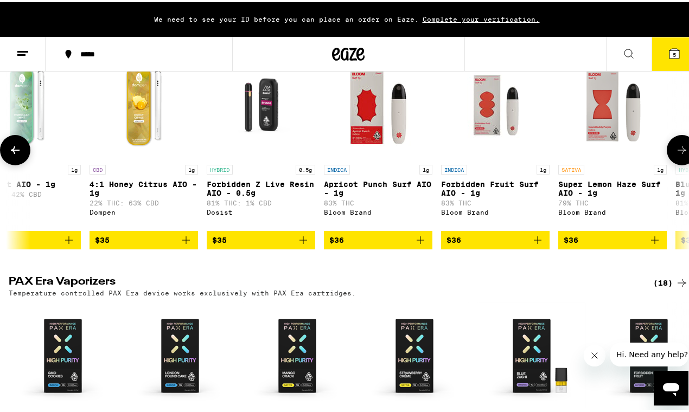
click at [16, 152] on icon at bounding box center [15, 148] width 9 height 8
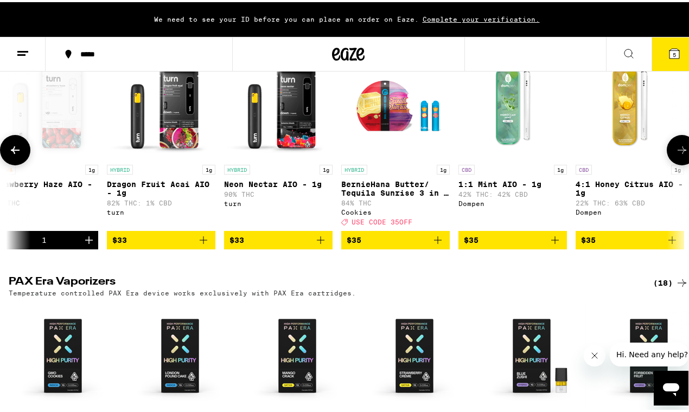
scroll to position [0, 5343]
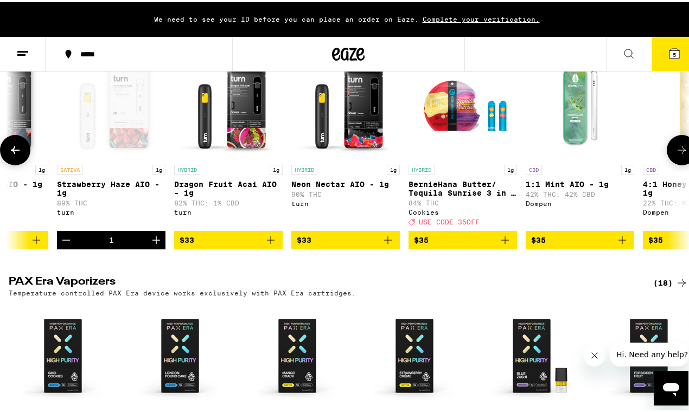
click at [678, 155] on icon at bounding box center [682, 148] width 13 height 13
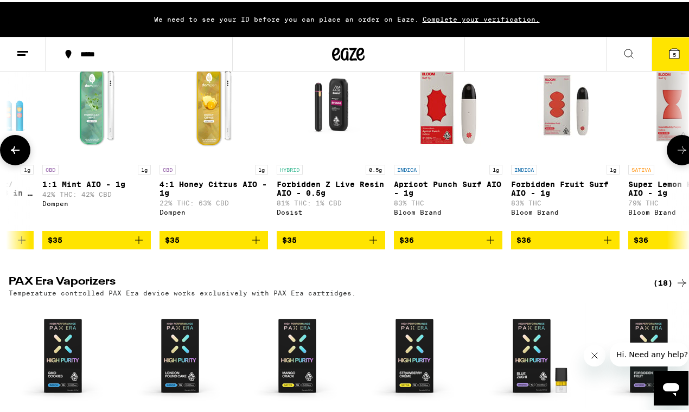
scroll to position [0, 5896]
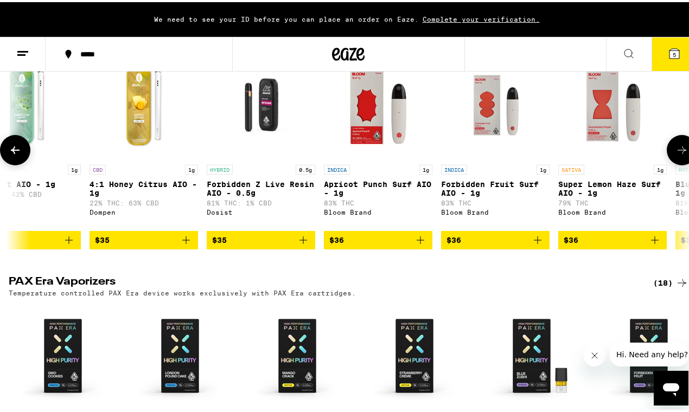
click at [15, 155] on icon at bounding box center [15, 148] width 13 height 13
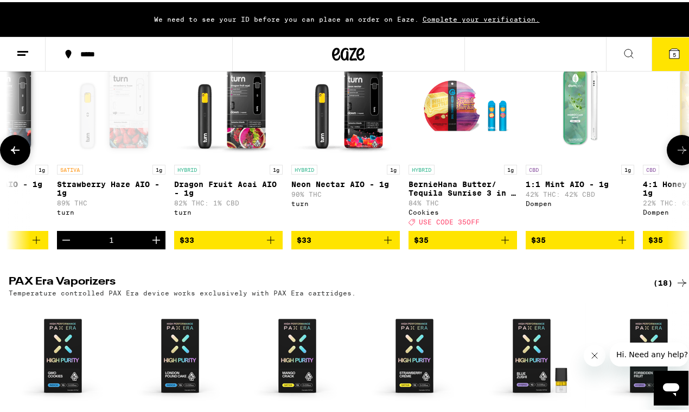
click at [582, 143] on img "Open page for 1:1 Mint AIO - 1g from Dompen" at bounding box center [580, 103] width 109 height 109
click at [676, 155] on icon at bounding box center [682, 148] width 13 height 13
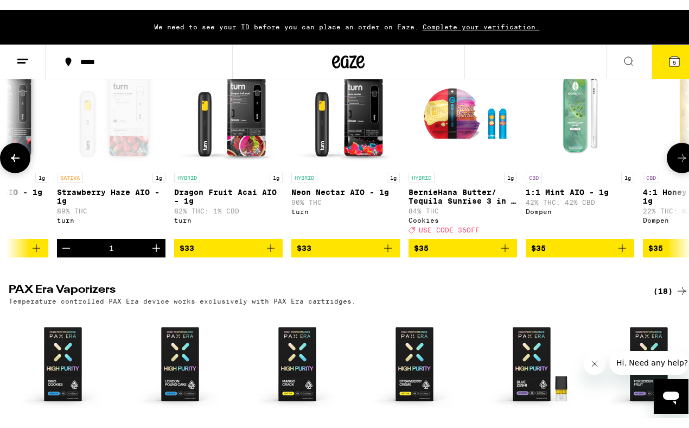
scroll to position [0, 5896]
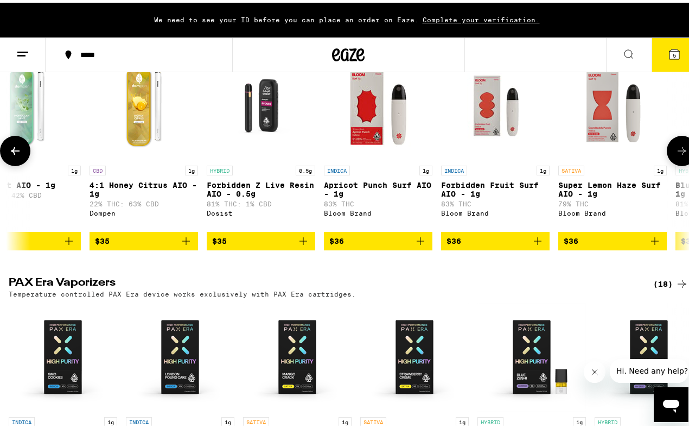
click at [673, 163] on button at bounding box center [682, 148] width 30 height 30
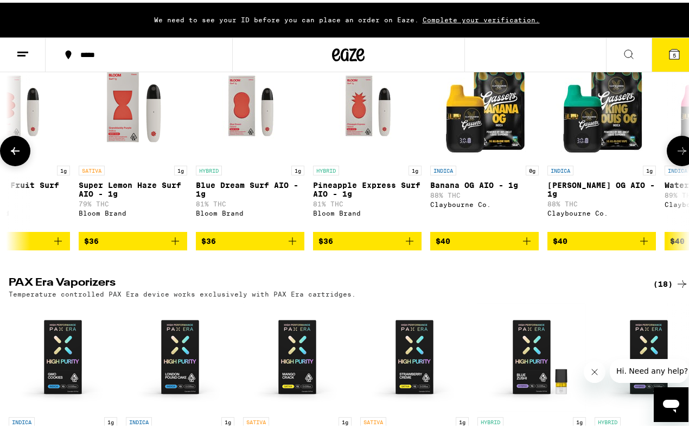
scroll to position [0, 6450]
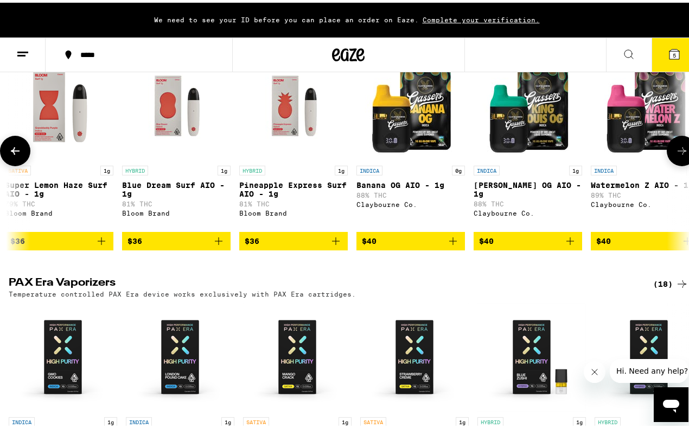
click at [161, 195] on p "Blue Dream Surf AIO - 1g" at bounding box center [176, 186] width 109 height 17
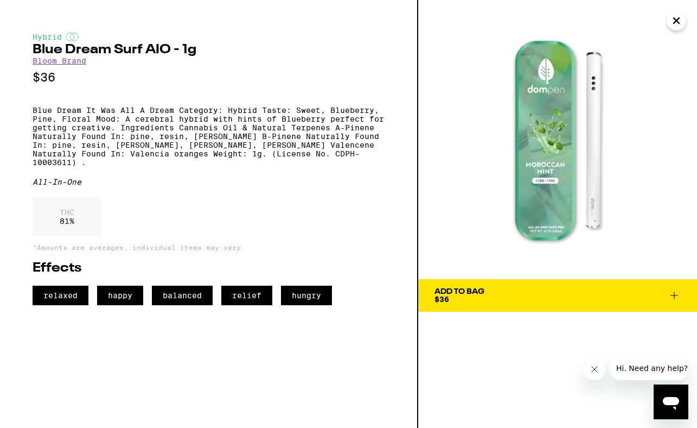
click at [676, 23] on icon "Close" at bounding box center [676, 20] width 13 height 16
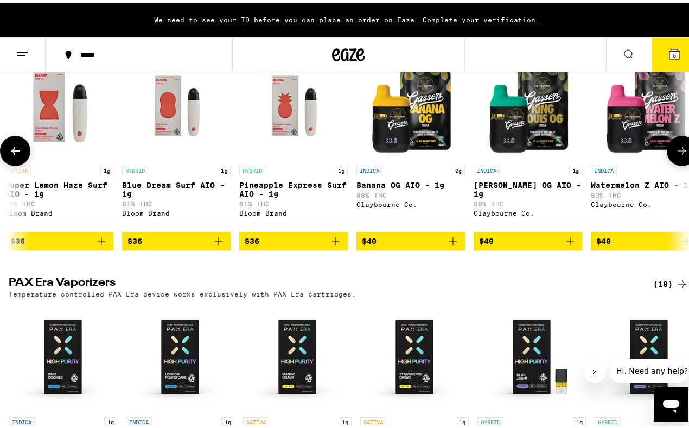
click at [60, 148] on img "Open page for Super Lemon Haze Surf AIO - 1g from Bloom Brand" at bounding box center [59, 103] width 109 height 109
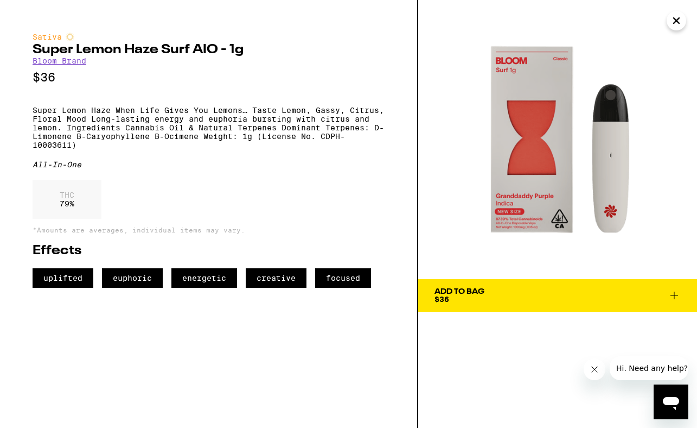
click at [678, 20] on icon "Close" at bounding box center [676, 20] width 5 height 5
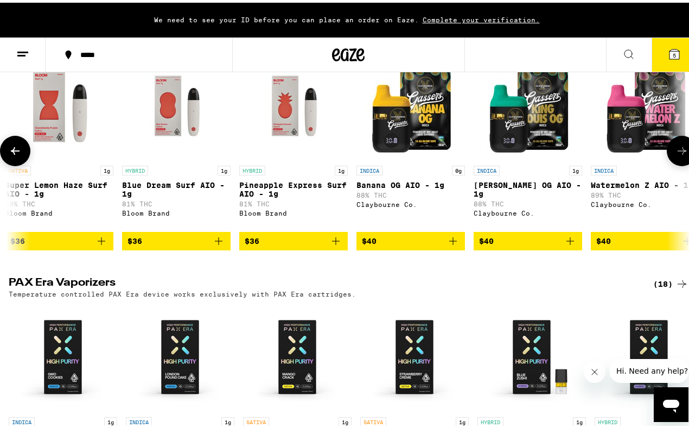
click at [25, 163] on button at bounding box center [15, 148] width 30 height 30
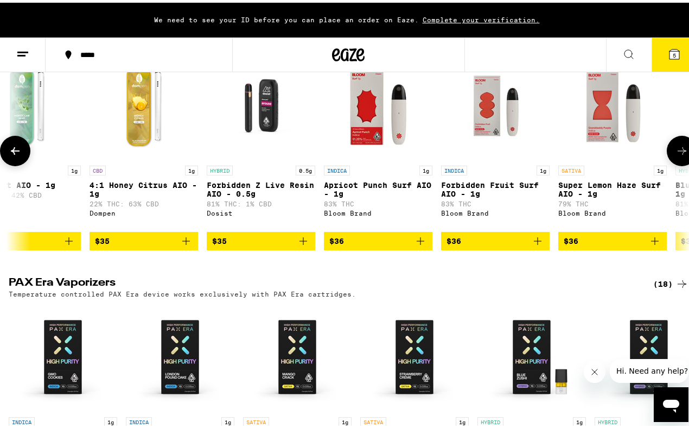
click at [25, 163] on button at bounding box center [15, 148] width 30 height 30
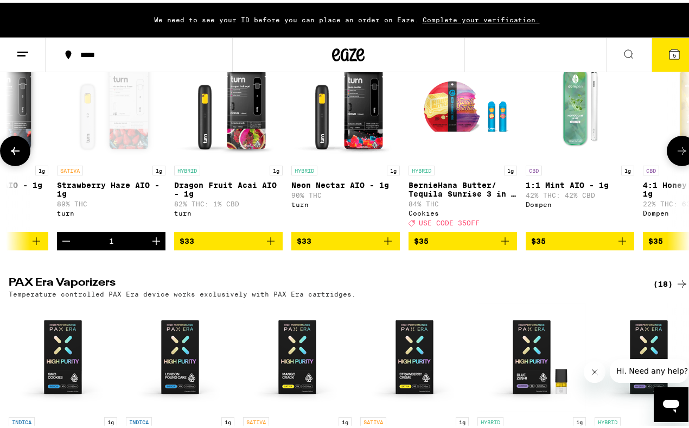
click at [25, 163] on button at bounding box center [15, 148] width 30 height 30
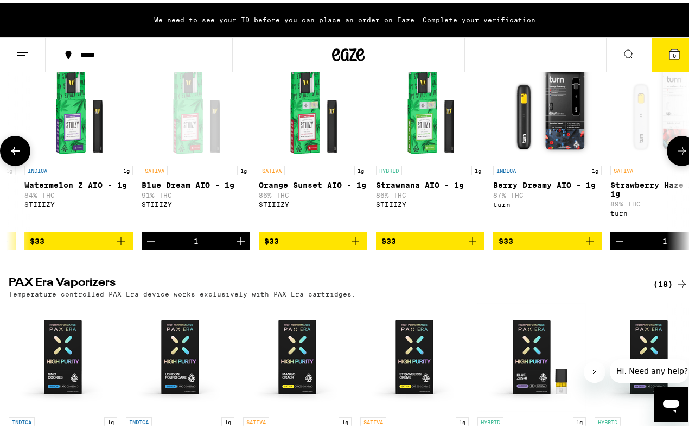
click at [25, 163] on button at bounding box center [15, 148] width 30 height 30
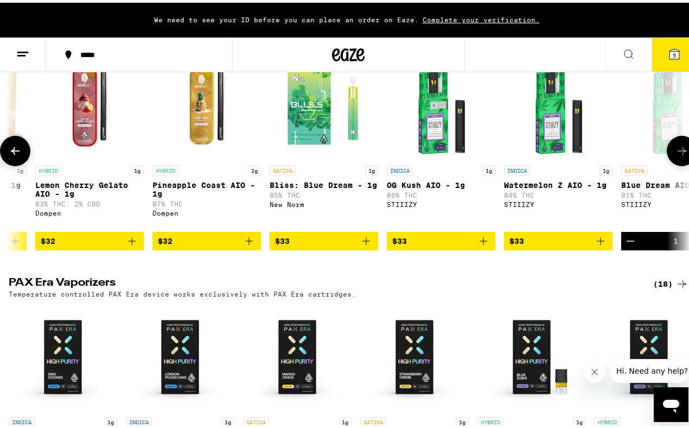
scroll to position [0, 4236]
